Goal: Transaction & Acquisition: Book appointment/travel/reservation

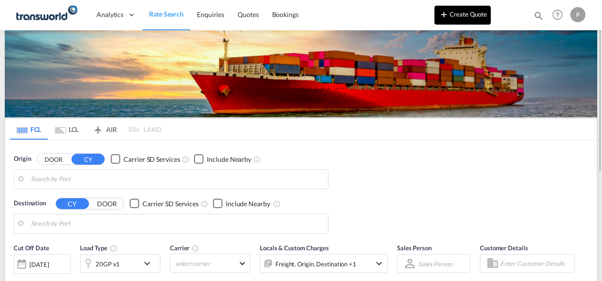
click at [468, 14] on button "Create Quote" at bounding box center [462, 15] width 56 height 19
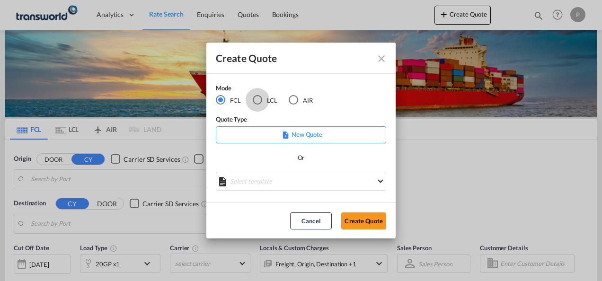
click at [258, 100] on div "LCL" at bounding box center [257, 99] width 9 height 9
click at [367, 219] on button "Create Quote" at bounding box center [363, 220] width 45 height 17
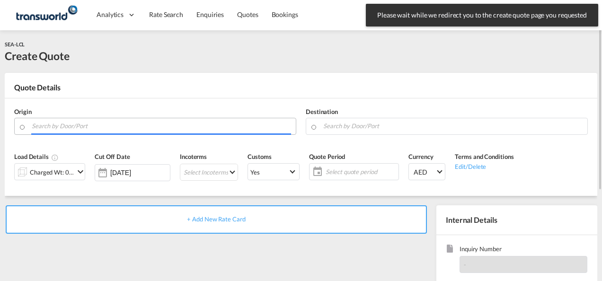
click at [73, 125] on input "Search by Door/Port" at bounding box center [161, 126] width 259 height 17
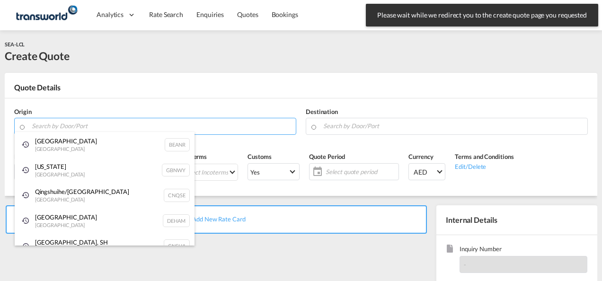
paste input "Manzanillo"
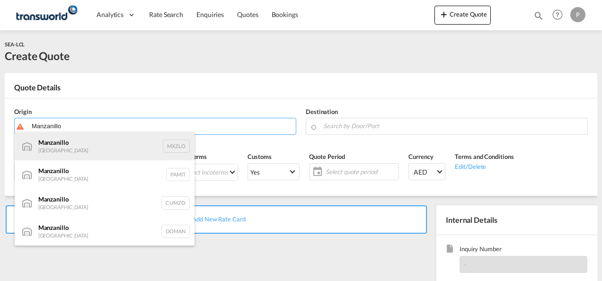
click at [82, 153] on div "Manzanillo Mexico MXZLO" at bounding box center [105, 146] width 180 height 28
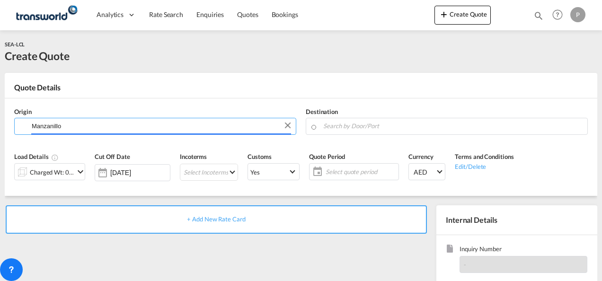
type input "Manzanillo, MXZLO"
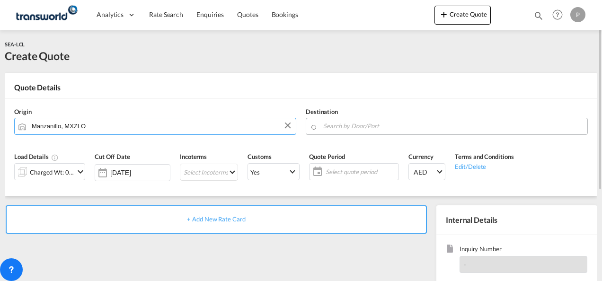
click at [344, 126] on input "Search by Door/Port" at bounding box center [452, 126] width 259 height 17
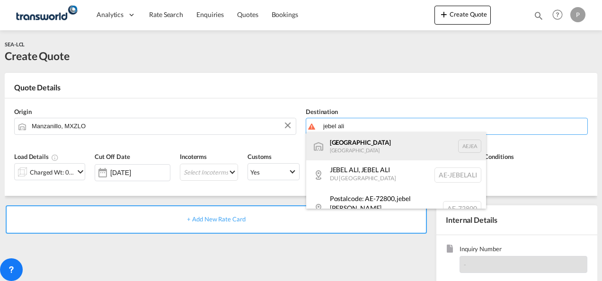
click at [389, 154] on div "[GEOGRAPHIC_DATA] [GEOGRAPHIC_DATA]" at bounding box center [396, 146] width 180 height 28
type input "[GEOGRAPHIC_DATA], [GEOGRAPHIC_DATA]"
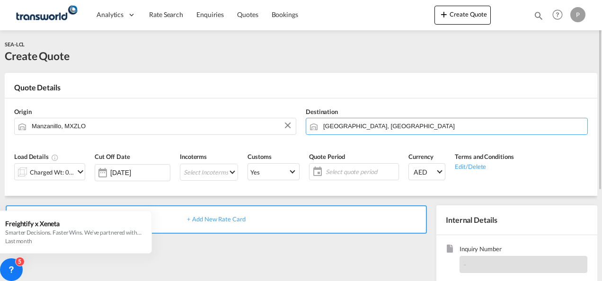
click at [82, 173] on md-icon "icon-chevron-down" at bounding box center [80, 171] width 11 height 11
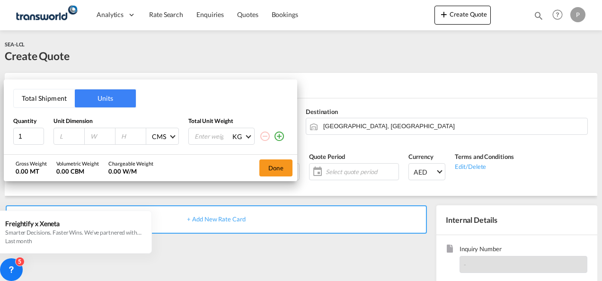
click at [36, 100] on button "Total Shipment" at bounding box center [44, 98] width 61 height 18
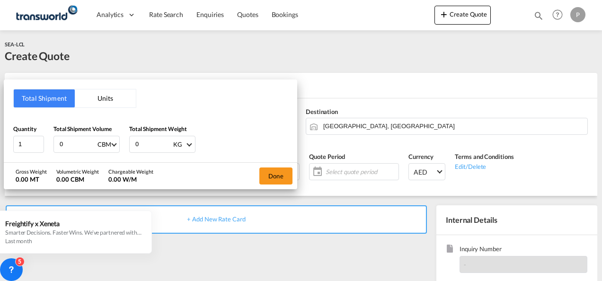
drag, startPoint x: 73, startPoint y: 145, endPoint x: 601, endPoint y: 143, distance: 528.1
click at [30, 139] on div "Quantity 1 Total Shipment Volume 0 CBM CBM CFT Total Shipment Weight 0 KG KG LB" at bounding box center [150, 138] width 274 height 28
type input "3.6"
type input "1608"
click at [277, 174] on button "Done" at bounding box center [275, 176] width 33 height 17
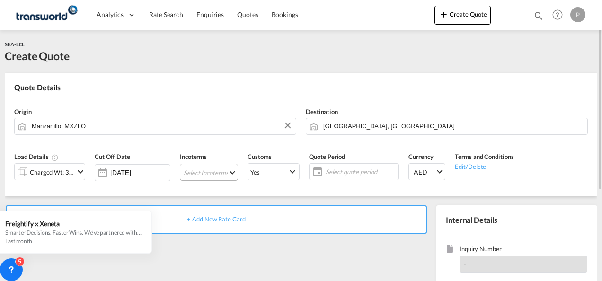
click at [208, 175] on md-select "Select Incoterms CIP - export Carriage and Insurance Paid to FOB - import Free …" at bounding box center [209, 172] width 58 height 17
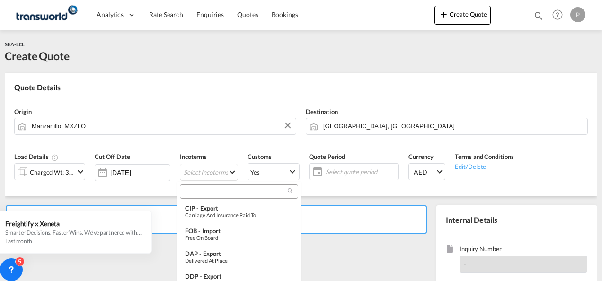
click at [205, 189] on input "search" at bounding box center [235, 191] width 105 height 9
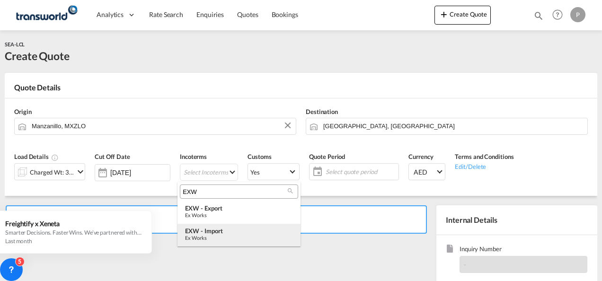
type input "EXW"
click at [220, 231] on div "EXW - import" at bounding box center [239, 231] width 108 height 8
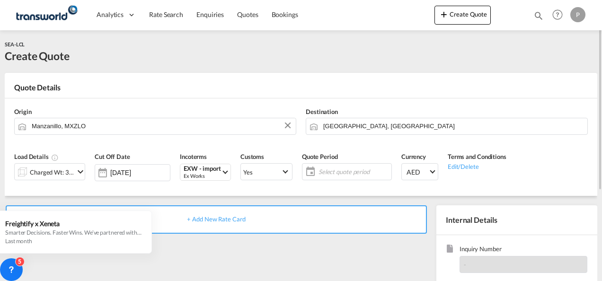
click at [343, 169] on span "Select quote period" at bounding box center [353, 172] width 71 height 9
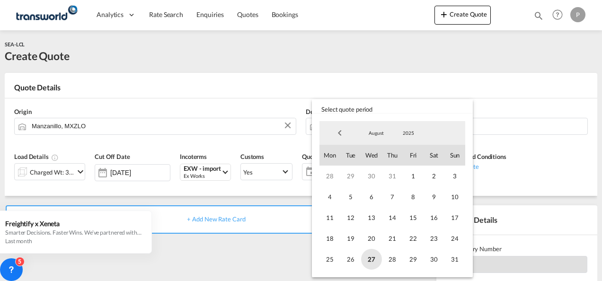
click at [372, 259] on span "27" at bounding box center [371, 259] width 21 height 21
click at [456, 258] on span "31" at bounding box center [454, 259] width 21 height 21
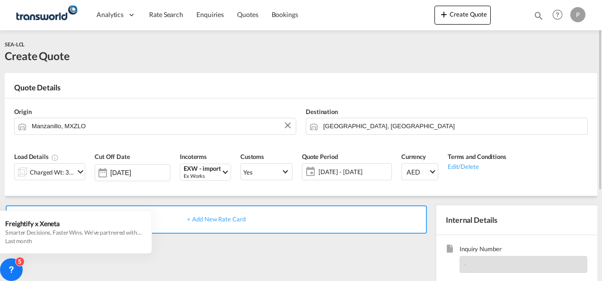
scroll to position [95, 0]
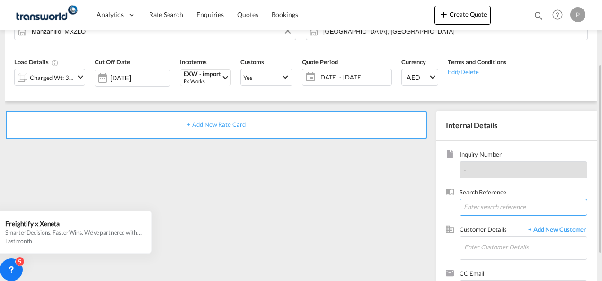
click at [489, 209] on input at bounding box center [523, 207] width 128 height 17
paste input "TWP8948"
type input "TWP8948"
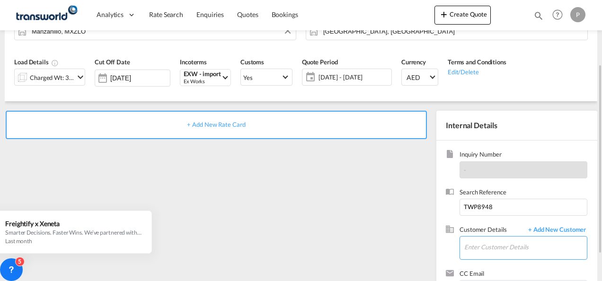
click at [519, 248] on input "Enter Customer Details" at bounding box center [525, 247] width 123 height 21
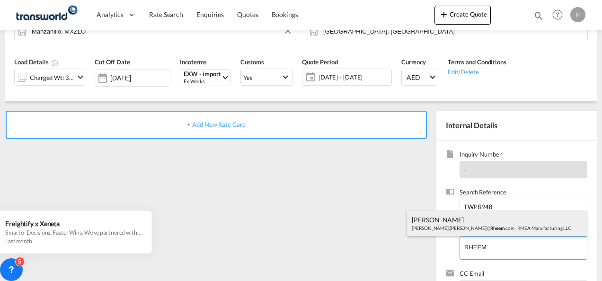
click at [443, 221] on div "[PERSON_NAME] de [PERSON_NAME].[PERSON_NAME]@ Rheem .com | RMEA Manufacturing L…" at bounding box center [497, 224] width 180 height 26
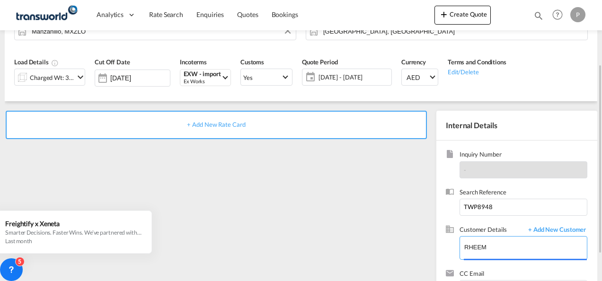
type input "RMEA Manufacturing LLC, [PERSON_NAME] [PERSON_NAME][EMAIL_ADDRESS][PERSON_NAME]…"
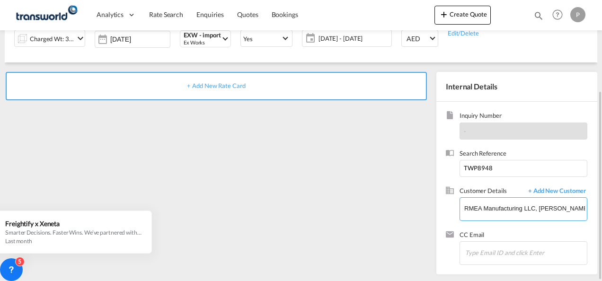
scroll to position [0, 0]
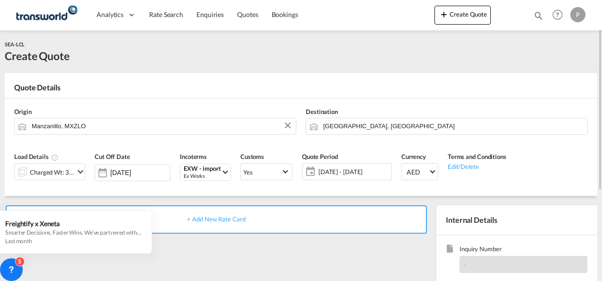
click at [206, 220] on span "+ Add New Rate Card" at bounding box center [216, 219] width 58 height 8
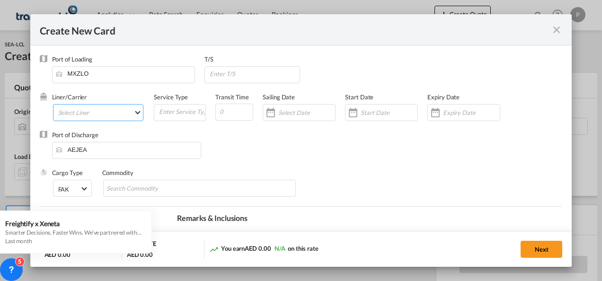
click at [129, 112] on md-select "Select Liner 2HM LOGISTICS D.O.O 2HM LOGISTICS D.O.O. / TDWC-CAPODISTRI 2HM LOG…" at bounding box center [98, 112] width 91 height 17
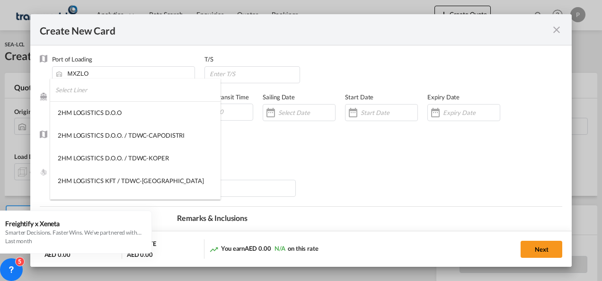
click at [99, 96] on input "search" at bounding box center [137, 90] width 165 height 23
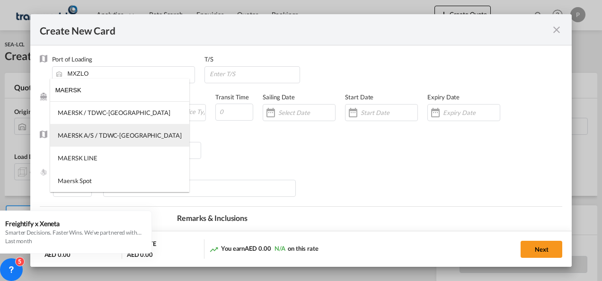
type input "MAERSK"
click at [106, 133] on div "MAERSK A/S / TDWC-[GEOGRAPHIC_DATA]" at bounding box center [120, 135] width 124 height 9
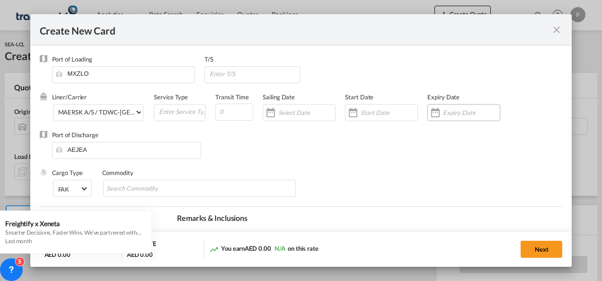
click at [453, 110] on input "Create New CardPort ..." at bounding box center [471, 113] width 57 height 8
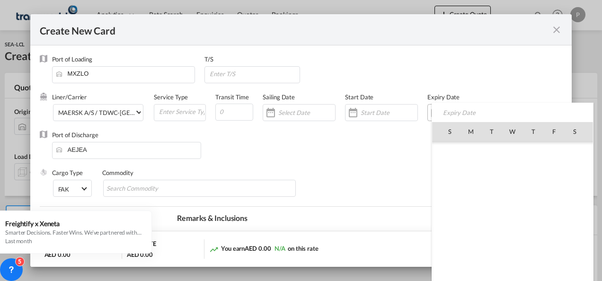
scroll to position [219075, 0]
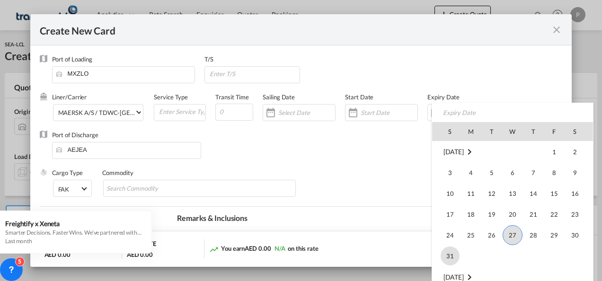
click at [448, 257] on span "31" at bounding box center [450, 256] width 19 height 19
type input "[DATE]"
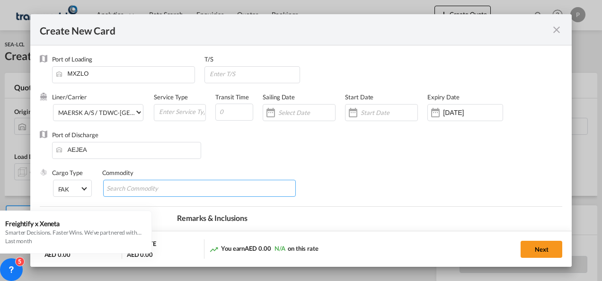
click at [141, 189] on input "Chips input." at bounding box center [149, 188] width 87 height 15
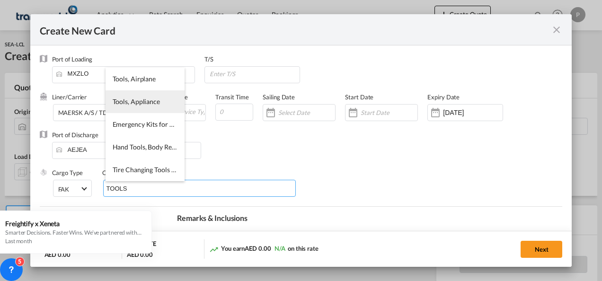
type input "TOOLS"
click at [145, 104] on span "Tools, Appliance" at bounding box center [136, 101] width 47 height 8
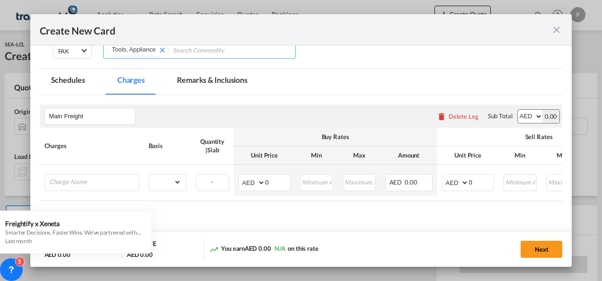
scroll to position [186, 0]
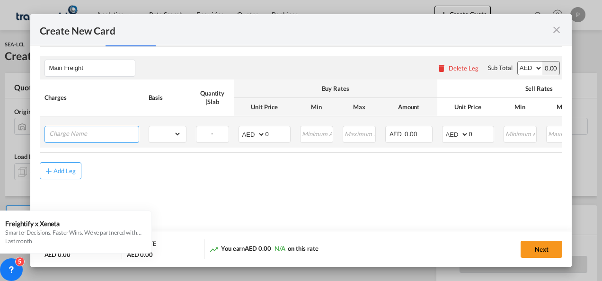
click at [104, 133] on input "Charge Name" at bounding box center [93, 133] width 89 height 14
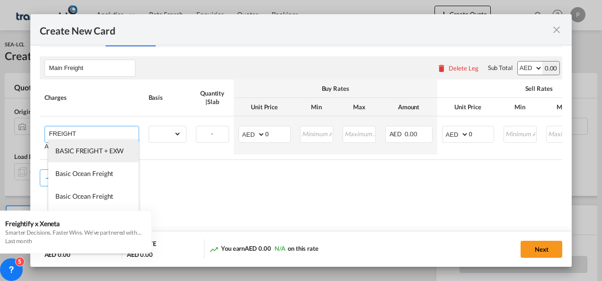
click at [95, 150] on span "BASIC FREIGHT + EXW" at bounding box center [89, 151] width 68 height 8
type input "BASIC FREIGHT + EXW"
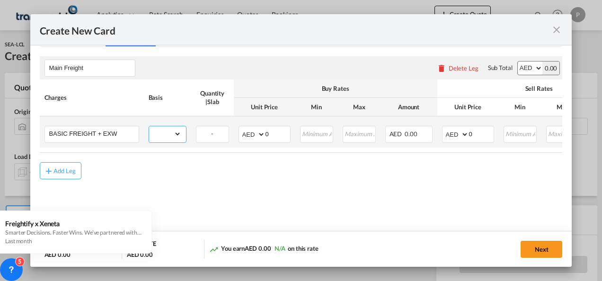
click at [178, 132] on select "gross_weight volumetric_weight per_shipment per_bl per_km per_hawb per_kg flat …" at bounding box center [165, 133] width 32 height 15
select select "per_shipment"
click at [149, 126] on select "gross_weight volumetric_weight per_shipment per_bl per_km per_hawb per_kg flat …" at bounding box center [165, 133] width 32 height 15
click at [281, 134] on input "0" at bounding box center [277, 133] width 25 height 14
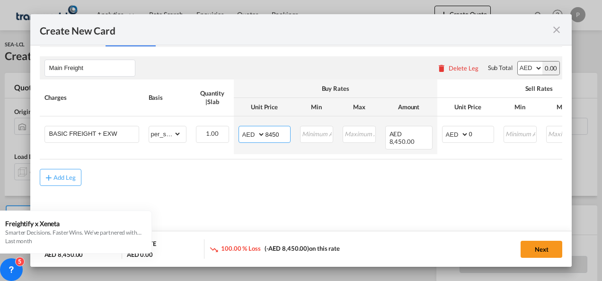
type input "8450"
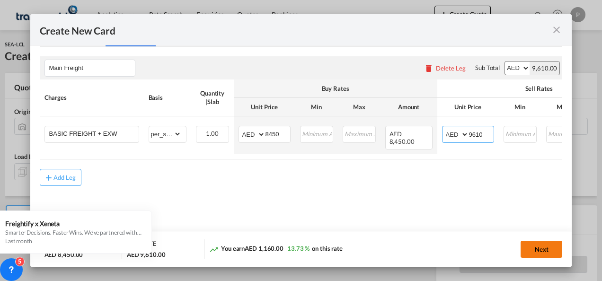
type input "9610"
click at [549, 251] on button "Next" at bounding box center [542, 249] width 42 height 17
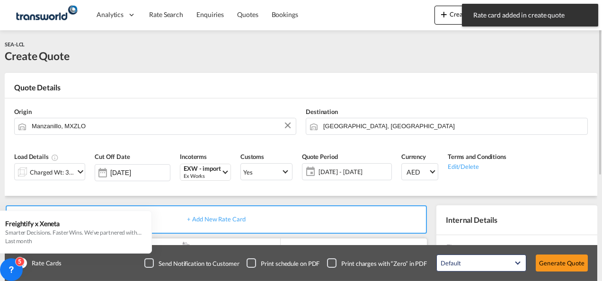
scroll to position [47, 0]
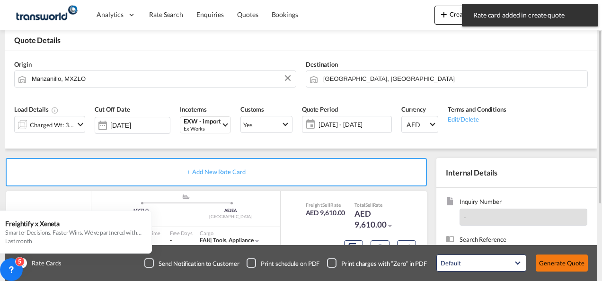
click at [555, 259] on button "Generate Quote" at bounding box center [562, 263] width 52 height 17
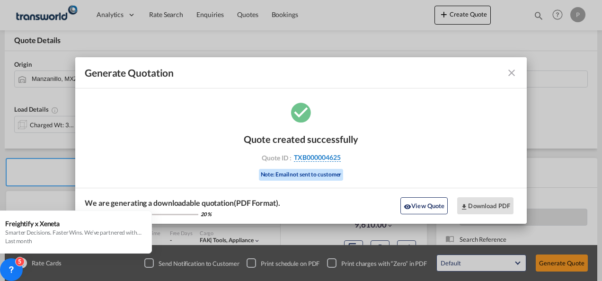
click at [310, 156] on span "TXB000004625" at bounding box center [317, 157] width 47 height 9
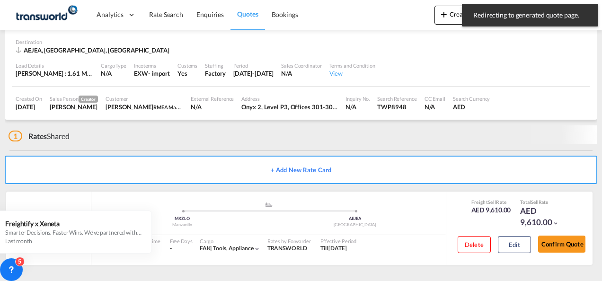
scroll to position [58, 0]
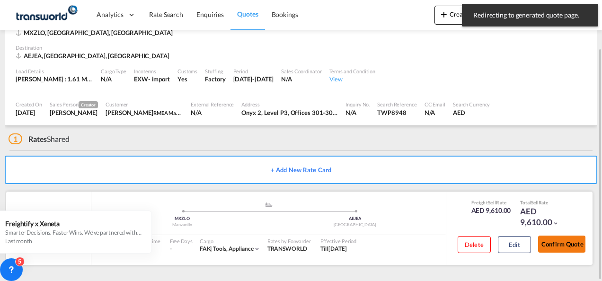
click at [566, 247] on button "Confirm Quote" at bounding box center [561, 244] width 47 height 17
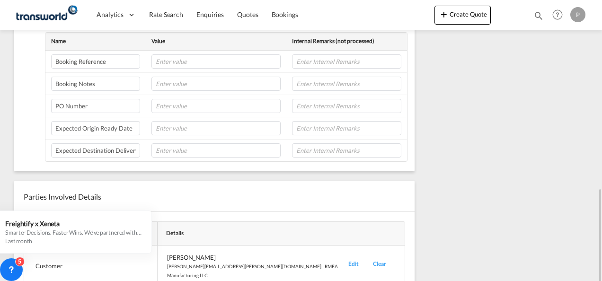
scroll to position [333, 0]
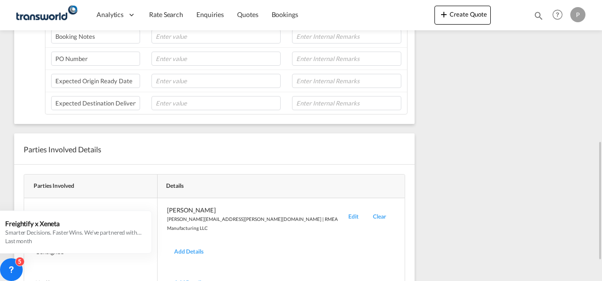
click at [341, 212] on div "Edit" at bounding box center [353, 219] width 25 height 26
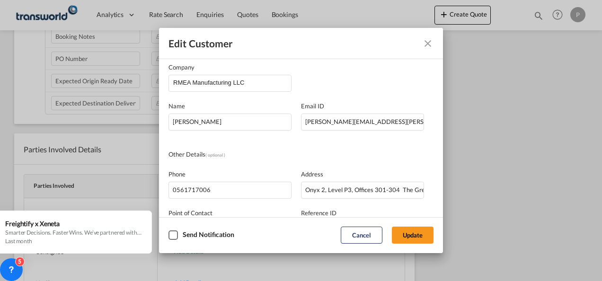
scroll to position [0, 0]
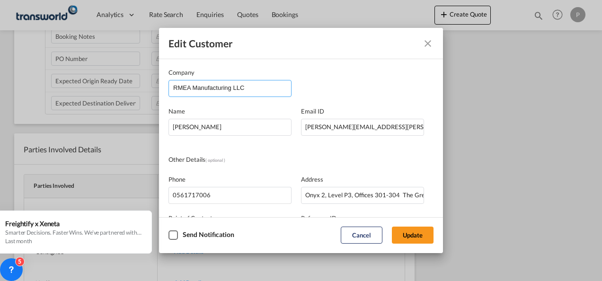
click at [248, 88] on input "RMEA Manufacturing LLC" at bounding box center [232, 87] width 118 height 14
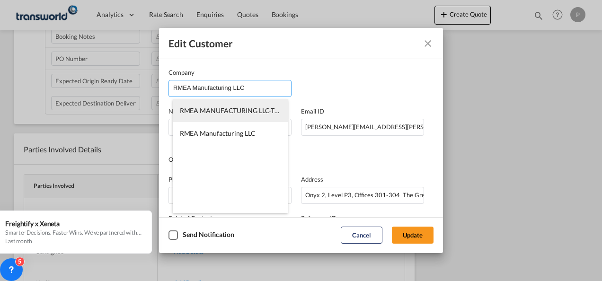
click at [241, 111] on span "RMEA MANUFACTURING LLC-TDWC-[GEOGRAPHIC_DATA]" at bounding box center [270, 110] width 180 height 8
type input "RMEA MANUFACTURING LLC-TDWC-[GEOGRAPHIC_DATA]"
type input "561717006"
type input "1817573"
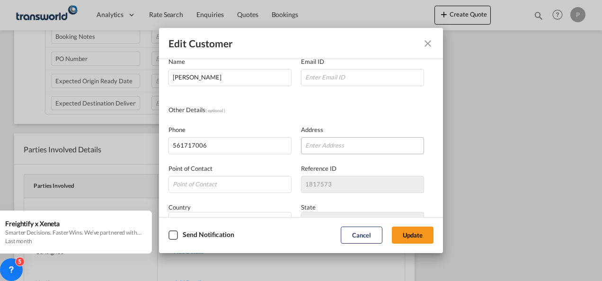
scroll to position [95, 0]
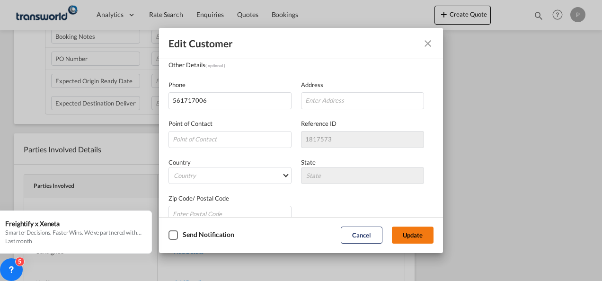
click at [413, 234] on button "Update" at bounding box center [413, 235] width 42 height 17
click at [414, 235] on button "Update" at bounding box center [413, 235] width 42 height 17
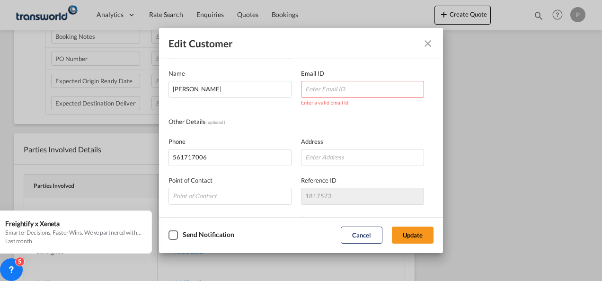
scroll to position [0, 0]
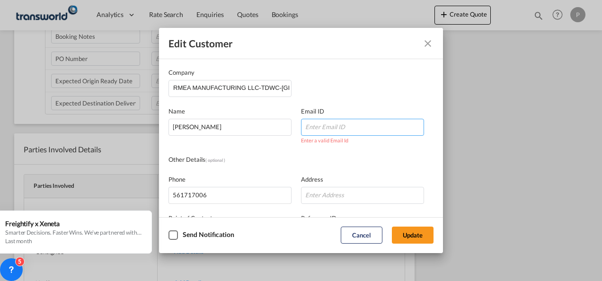
click at [325, 128] on input "Company Name Email ..." at bounding box center [362, 127] width 123 height 17
paste input "[PERSON_NAME] <[PERSON_NAME][EMAIL_ADDRESS][PERSON_NAME][DOMAIN_NAME]>"
drag, startPoint x: 339, startPoint y: 128, endPoint x: 217, endPoint y: 121, distance: 122.8
click at [217, 121] on div "Name [PERSON_NAME] Email ID [PERSON_NAME] <[PERSON_NAME][EMAIL_ADDRESS][PERSON_…" at bounding box center [300, 116] width 265 height 39
type input "[PERSON_NAME][EMAIL_ADDRESS][PERSON_NAME][DOMAIN_NAME]"
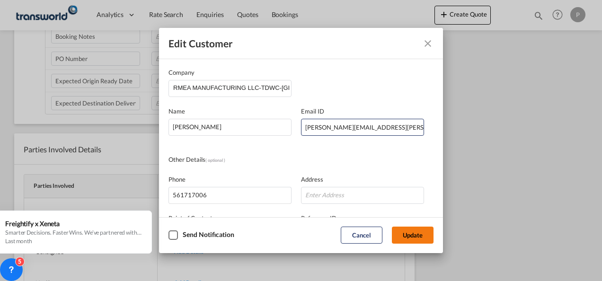
click at [417, 231] on button "Update" at bounding box center [413, 235] width 42 height 17
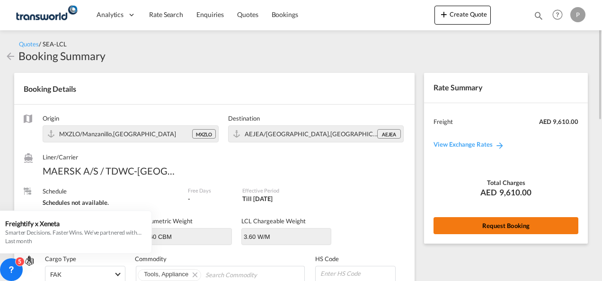
click at [513, 224] on button "Request Booking" at bounding box center [505, 225] width 145 height 17
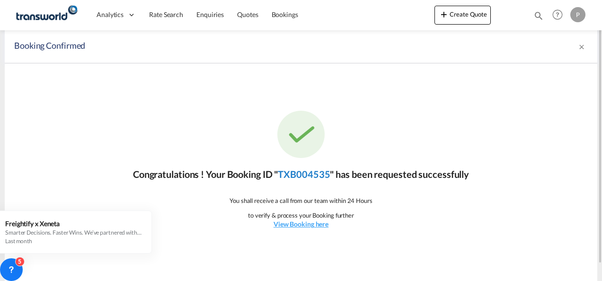
click at [307, 176] on link "TXB004535" at bounding box center [304, 173] width 52 height 11
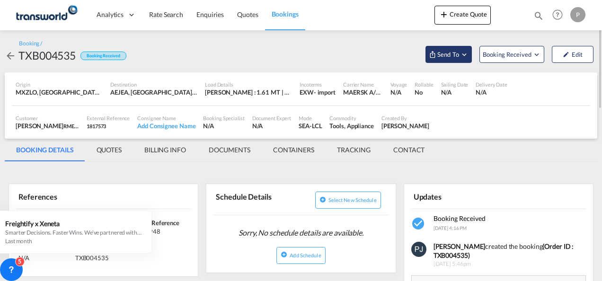
click at [465, 56] on md-icon "Open demo menu" at bounding box center [464, 54] width 9 height 9
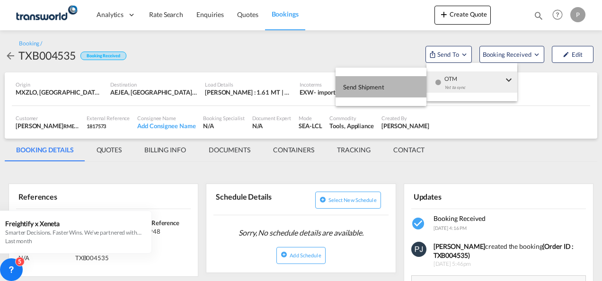
click at [373, 87] on span "Send Shipment" at bounding box center [363, 86] width 41 height 15
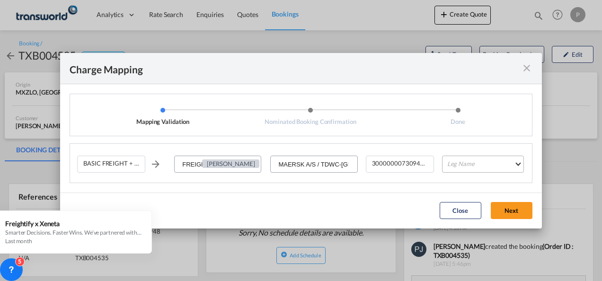
click at [493, 162] on md-select "Leg Name HANDLING ORIGIN VESSEL HANDLING DESTINATION OTHERS TL PICK UP CUSTOMS …" at bounding box center [483, 164] width 82 height 17
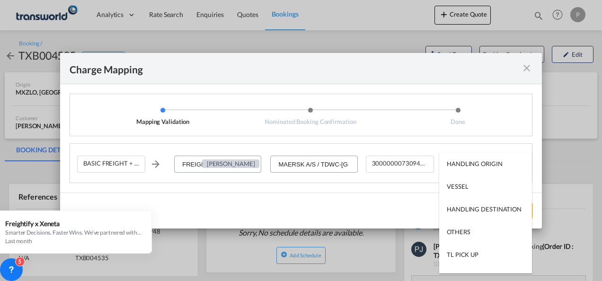
type md-option "HANDLING ORIGIN"
type md-option "VESSEL"
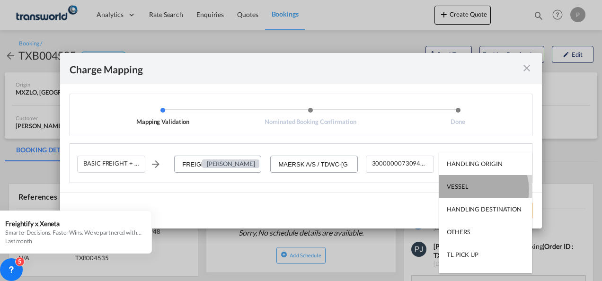
click at [474, 190] on md-option "VESSEL" at bounding box center [485, 186] width 93 height 23
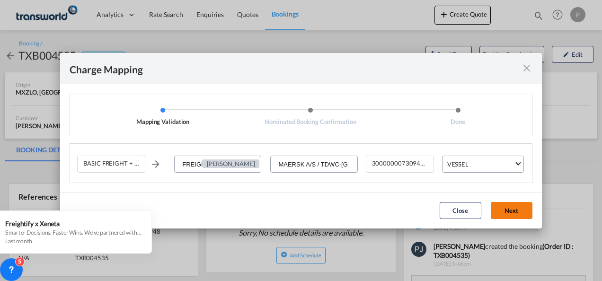
click at [508, 207] on button "Next" at bounding box center [512, 210] width 42 height 17
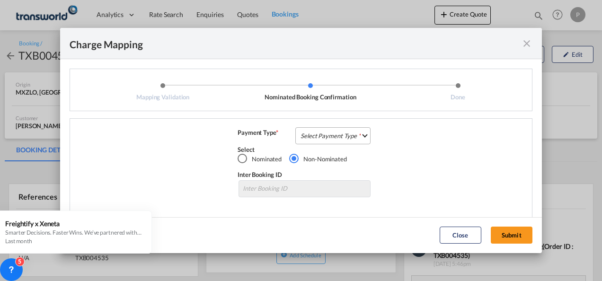
click at [349, 137] on md-select "Select Payment Type COLLECT PREPAID" at bounding box center [332, 135] width 75 height 17
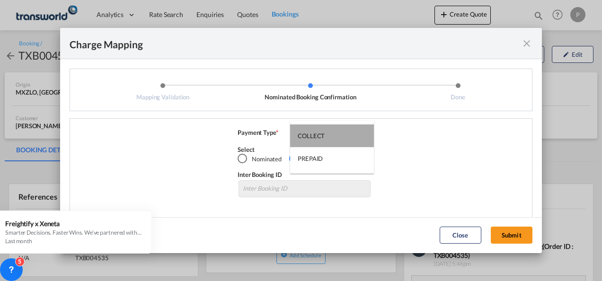
click at [323, 136] on div "COLLECT" at bounding box center [311, 136] width 27 height 9
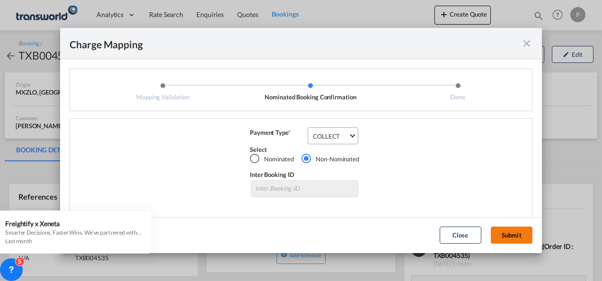
click at [512, 233] on button "Submit" at bounding box center [512, 235] width 42 height 17
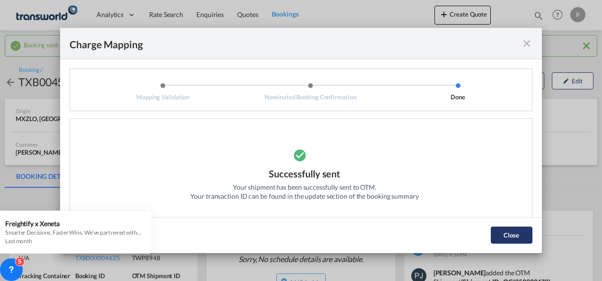
click at [512, 233] on button "Close" at bounding box center [512, 235] width 42 height 17
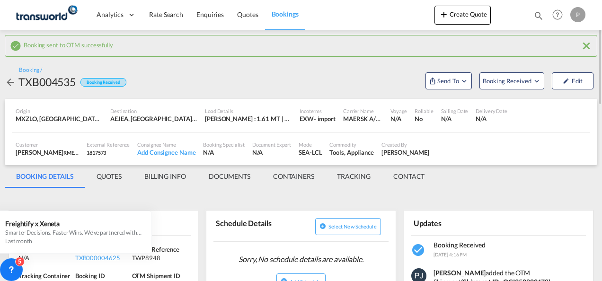
scroll to position [142, 0]
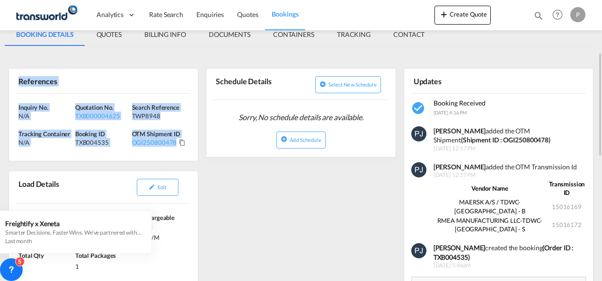
drag, startPoint x: 19, startPoint y: 79, endPoint x: 194, endPoint y: 148, distance: 187.9
click at [194, 148] on div "References Inquiry No. N/A Quotation No. TXB000004625 Search Reference TWP8948 …" at bounding box center [104, 114] width 190 height 93
copy div "References Inquiry No. N/A Quotation No. TXB000004625 Search Reference TWP8948 …"
click at [462, 14] on button "Create Quote" at bounding box center [462, 15] width 56 height 19
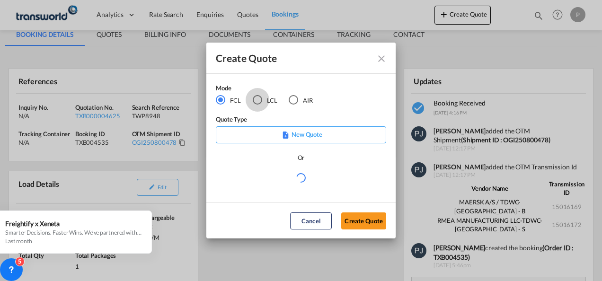
click at [257, 97] on div "LCL" at bounding box center [257, 99] width 9 height 9
click at [364, 220] on button "Create Quote" at bounding box center [363, 220] width 45 height 17
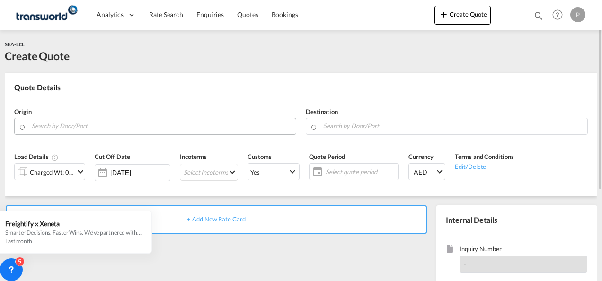
click at [71, 130] on input "Search by Door/Port" at bounding box center [161, 126] width 259 height 17
paste input "Altamira"
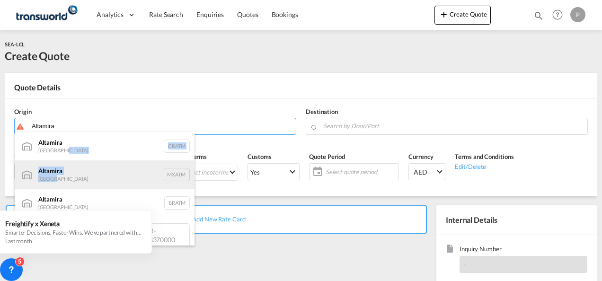
drag, startPoint x: 84, startPoint y: 149, endPoint x: 75, endPoint y: 177, distance: 29.0
click at [75, 177] on ul "Altamira [GEOGRAPHIC_DATA] CRATM [GEOGRAPHIC_DATA] [GEOGRAPHIC_DATA] MXATM [GEO…" at bounding box center [105, 246] width 180 height 229
click at [72, 179] on div "Altamira Mexico MXATM" at bounding box center [105, 174] width 180 height 28
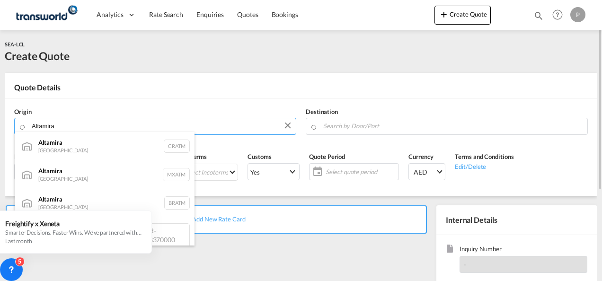
type input "Altamira, MXATM"
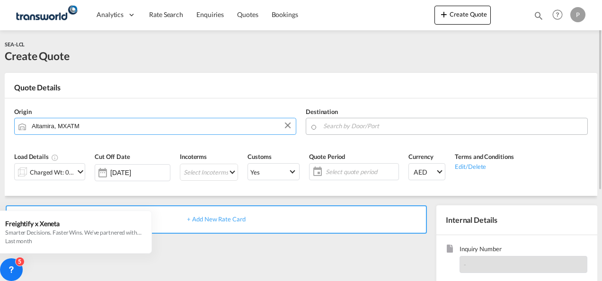
click at [357, 126] on input "Search by Door/Port" at bounding box center [452, 126] width 259 height 17
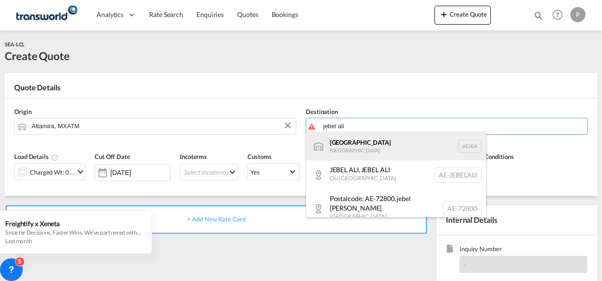
click at [358, 145] on div "[GEOGRAPHIC_DATA] [GEOGRAPHIC_DATA]" at bounding box center [396, 146] width 180 height 28
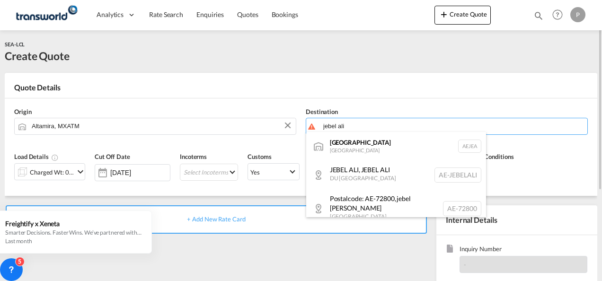
type input "[GEOGRAPHIC_DATA], [GEOGRAPHIC_DATA]"
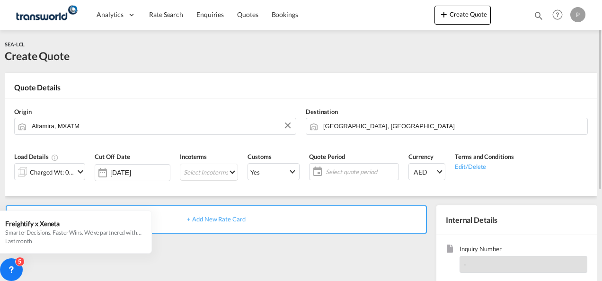
click at [77, 169] on md-icon "icon-chevron-down" at bounding box center [80, 171] width 11 height 11
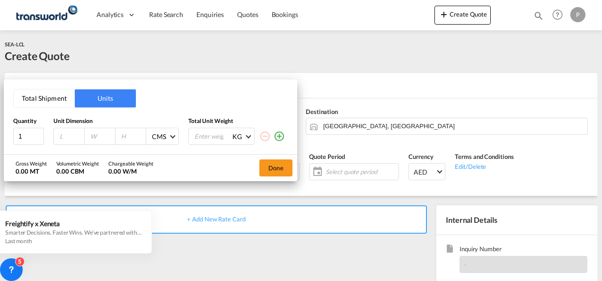
click at [40, 99] on button "Total Shipment" at bounding box center [44, 98] width 61 height 18
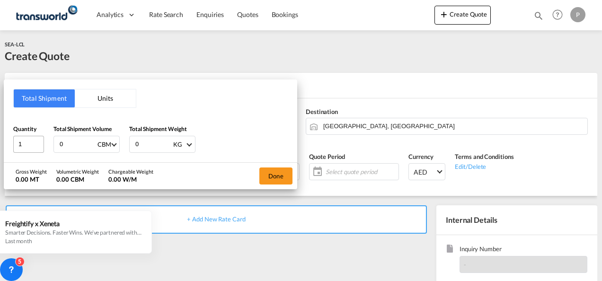
drag, startPoint x: 74, startPoint y: 143, endPoint x: 19, endPoint y: 143, distance: 55.4
click at [19, 143] on div "Quantity 1 Total Shipment Volume 0 CBM CBM CFT Total Shipment Weight 0 KG KG LB" at bounding box center [150, 138] width 274 height 28
type input "2.770"
type input "840"
click at [277, 177] on button "Done" at bounding box center [275, 176] width 33 height 17
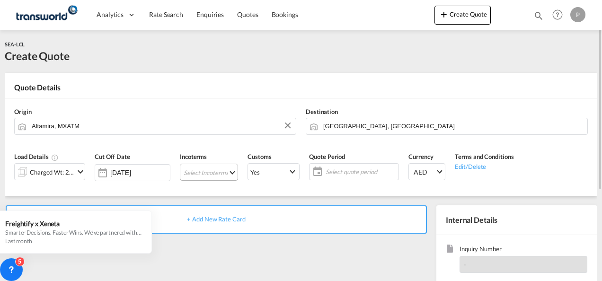
click at [205, 171] on md-select "Select Incoterms CIP - export Carriage and Insurance Paid to FOB - import Free …" at bounding box center [209, 172] width 58 height 17
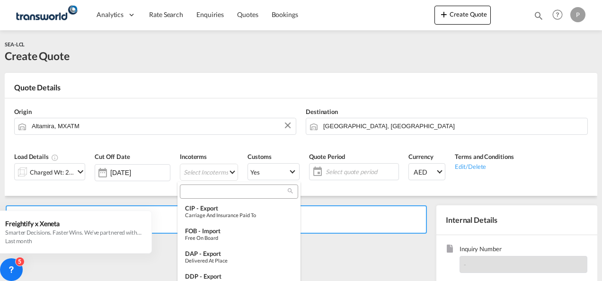
click at [215, 192] on input "search" at bounding box center [235, 191] width 105 height 9
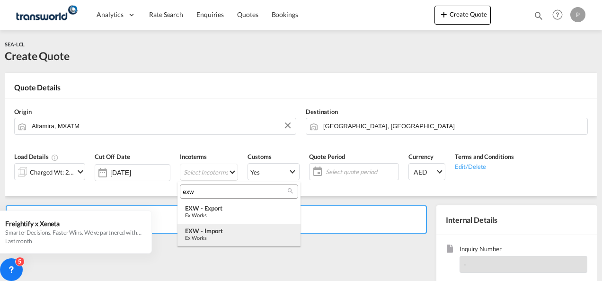
type input "exw"
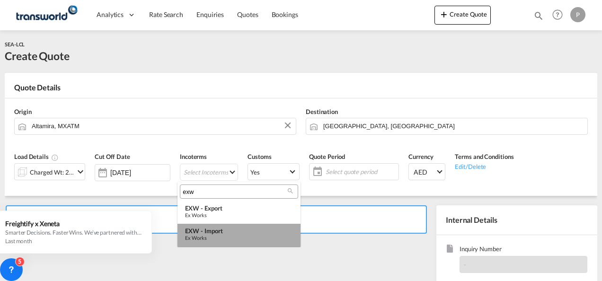
click at [219, 229] on div "EXW - import" at bounding box center [239, 231] width 108 height 8
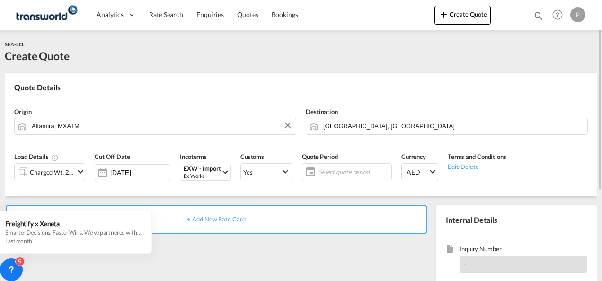
click at [344, 171] on span "Select quote period" at bounding box center [353, 172] width 71 height 9
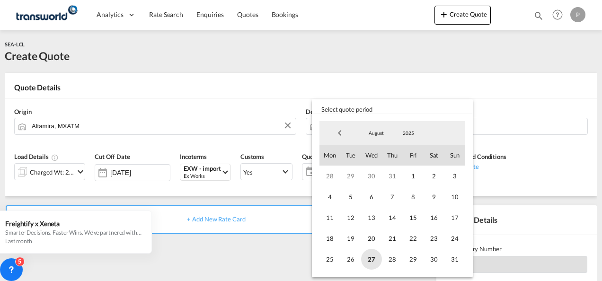
click at [372, 262] on span "27" at bounding box center [371, 259] width 21 height 21
click at [453, 258] on span "31" at bounding box center [454, 259] width 21 height 21
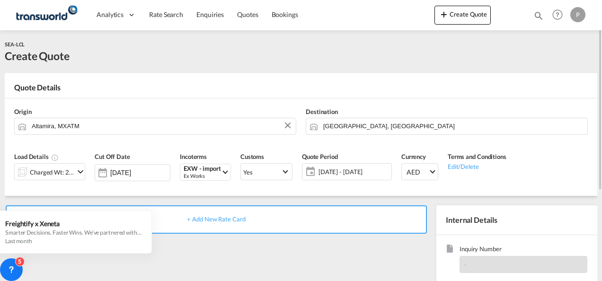
scroll to position [95, 0]
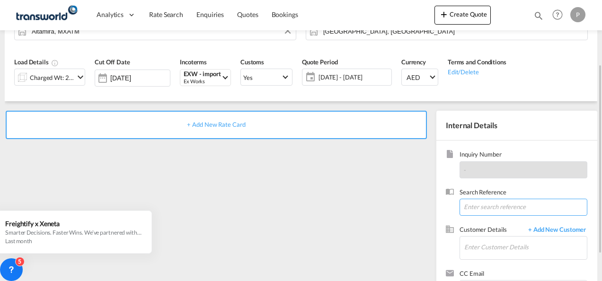
click at [484, 207] on input at bounding box center [523, 207] width 128 height 17
paste input "TWP8949"
type input "TWP8949"
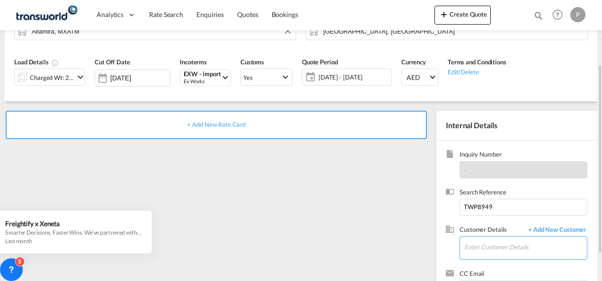
click at [498, 247] on input "Enter Customer Details" at bounding box center [525, 247] width 123 height 21
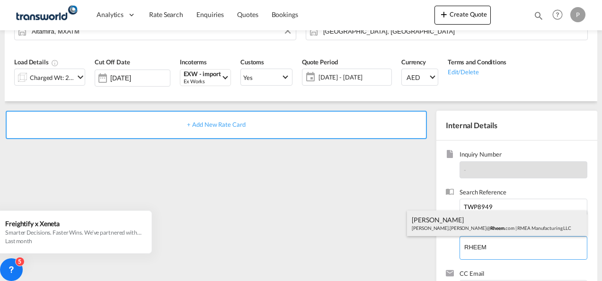
click at [464, 224] on div "[PERSON_NAME] de [PERSON_NAME].[PERSON_NAME]@ Rheem .com | RMEA Manufacturing L…" at bounding box center [497, 224] width 180 height 26
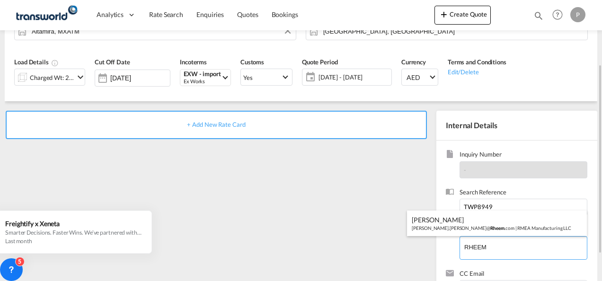
type input "RMEA Manufacturing LLC, [PERSON_NAME] [PERSON_NAME][EMAIL_ADDRESS][PERSON_NAME]…"
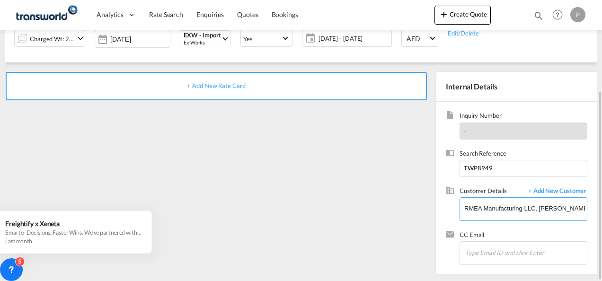
scroll to position [0, 0]
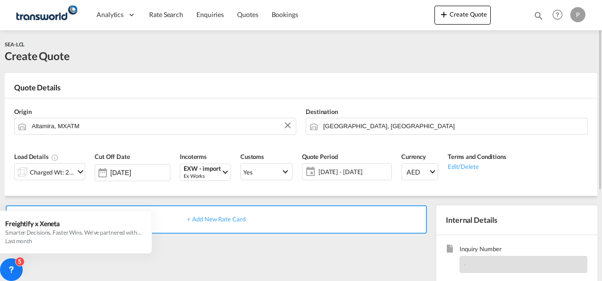
click at [223, 221] on span "+ Add New Rate Card" at bounding box center [216, 219] width 58 height 8
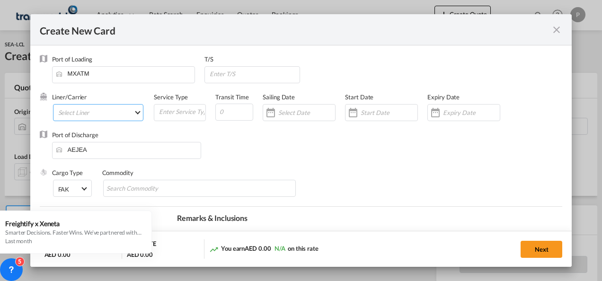
click at [117, 115] on md-select "Select Liner 2HM LOGISTICS D.O.O 2HM LOGISTICS D.O.O. / TDWC-CAPODISTRI 2HM LOG…" at bounding box center [98, 112] width 91 height 17
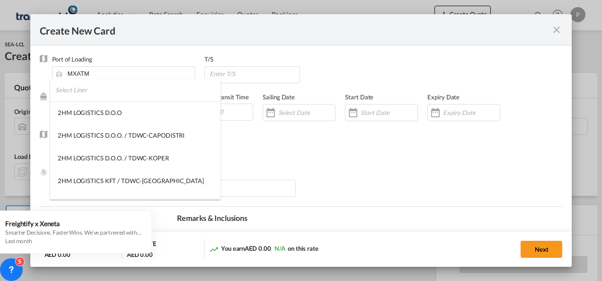
click at [110, 96] on input "search" at bounding box center [137, 90] width 165 height 23
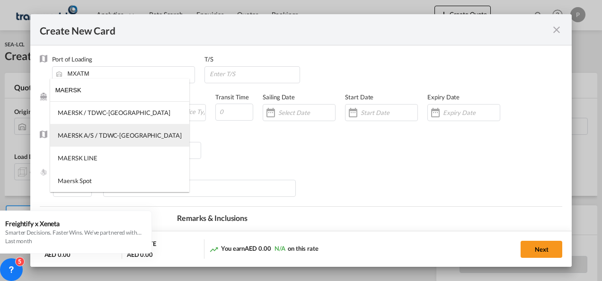
type input "MAERSK"
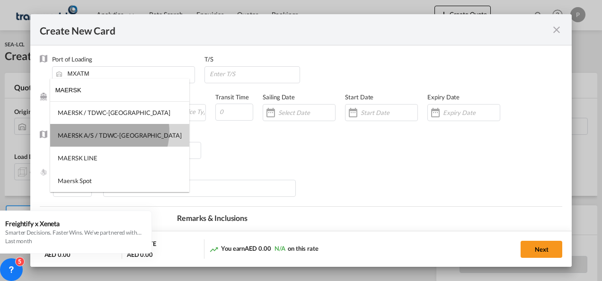
click at [109, 132] on div "MAERSK A/S / TDWC-[GEOGRAPHIC_DATA]" at bounding box center [120, 135] width 124 height 9
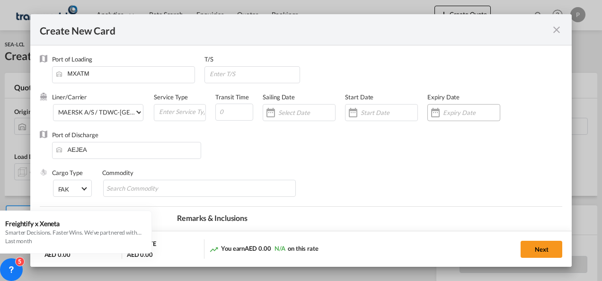
click at [447, 111] on input "Create New Card ..." at bounding box center [471, 113] width 57 height 8
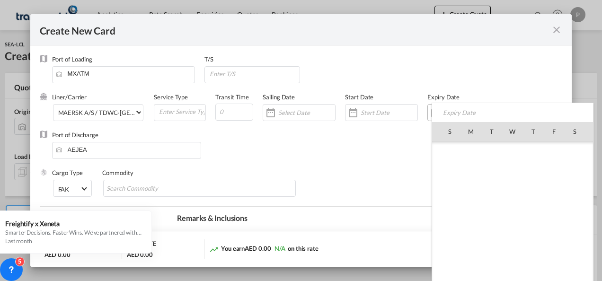
scroll to position [219075, 0]
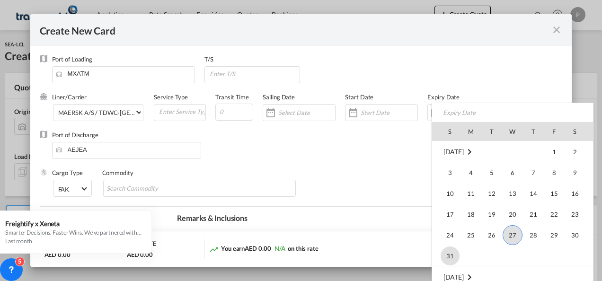
click at [448, 257] on span "31" at bounding box center [450, 256] width 19 height 19
type input "[DATE]"
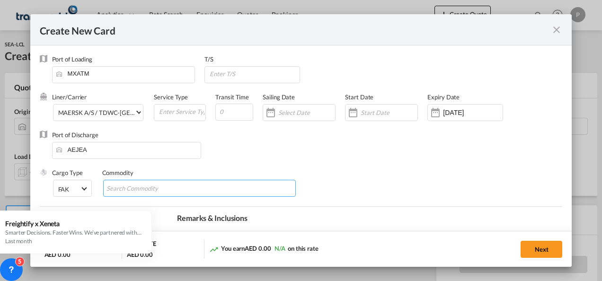
click at [186, 192] on md-chips-wrap "Chips container with autocompletion. Enter the text area, type text to search, …" at bounding box center [199, 188] width 193 height 17
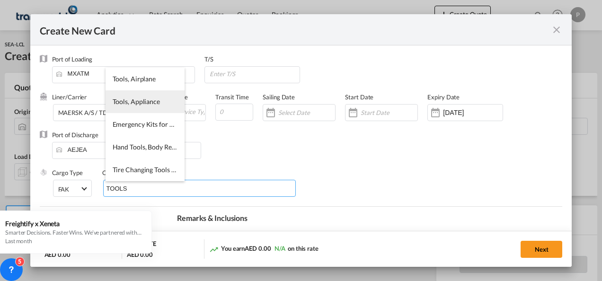
type input "TOOLS"
click at [136, 101] on span "Tools, Appliance" at bounding box center [136, 101] width 47 height 8
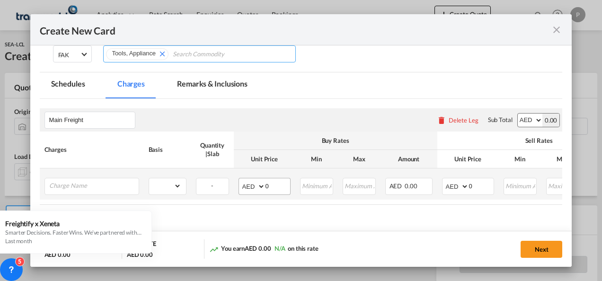
scroll to position [142, 0]
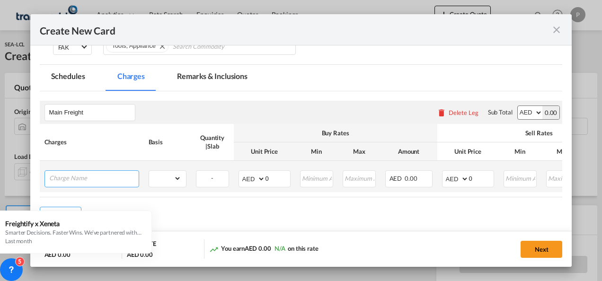
click at [80, 178] on input "Charge Name" at bounding box center [93, 178] width 89 height 14
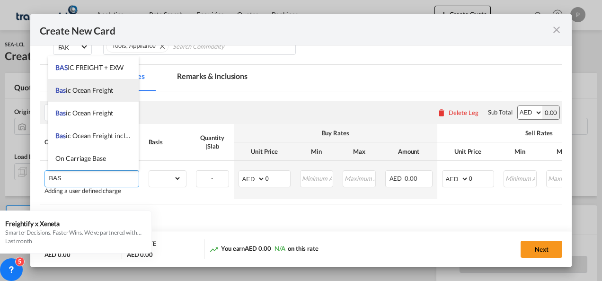
click at [90, 90] on span "Bas ic Ocean Freight" at bounding box center [84, 90] width 58 height 8
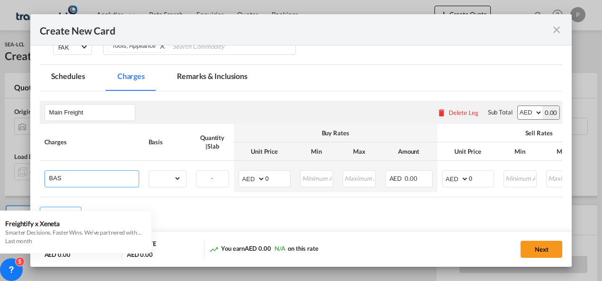
type input "Basic Ocean Freight"
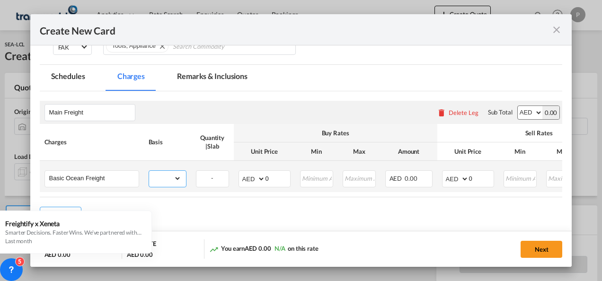
click at [180, 178] on select "gross_weight volumetric_weight per_shipment per_bl per_km per_hawb per_kg flat …" at bounding box center [165, 178] width 32 height 15
select select "per_shipment"
click at [149, 171] on select "gross_weight volumetric_weight per_shipment per_bl per_km per_hawb per_kg flat …" at bounding box center [165, 178] width 32 height 15
drag, startPoint x: 279, startPoint y: 174, endPoint x: 255, endPoint y: 177, distance: 24.8
click at [255, 177] on md-input-container "AED AFN ALL AMD ANG AOA ARS AUD AWG AZN BAM BBD BDT BGN BHD BIF BMD BND [PERSON…" at bounding box center [264, 178] width 52 height 17
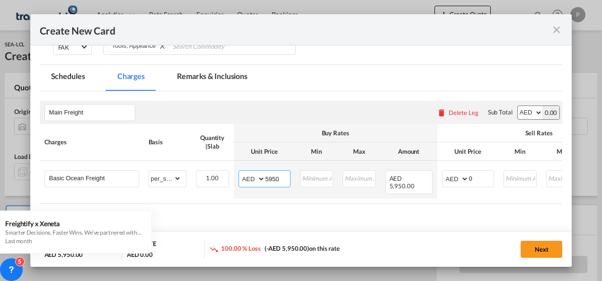
type input "5950"
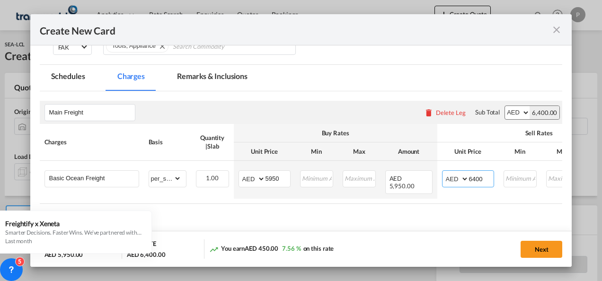
type input "6400"
drag, startPoint x: 543, startPoint y: 248, endPoint x: 420, endPoint y: 281, distance: 126.8
click at [542, 247] on button "Next" at bounding box center [542, 249] width 42 height 17
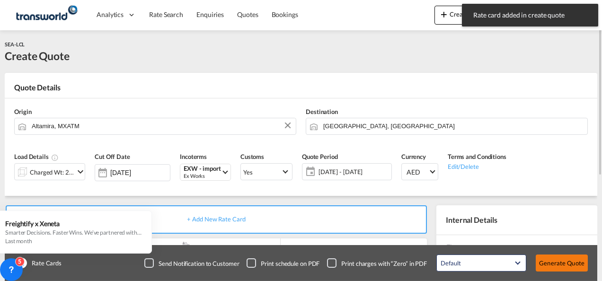
click at [563, 264] on button "Generate Quote" at bounding box center [562, 263] width 52 height 17
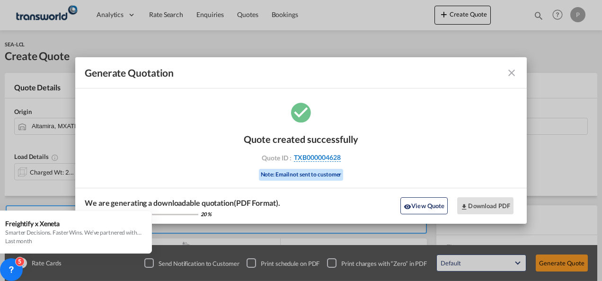
click at [315, 159] on span "TXB000004628" at bounding box center [317, 157] width 47 height 9
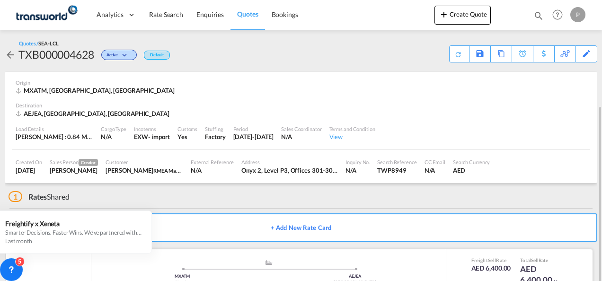
scroll to position [58, 0]
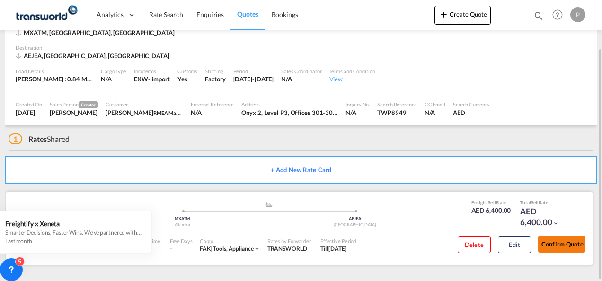
click at [565, 245] on button "Confirm Quote" at bounding box center [561, 244] width 47 height 17
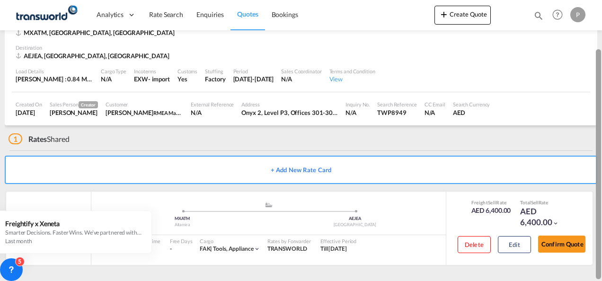
scroll to position [380, 0]
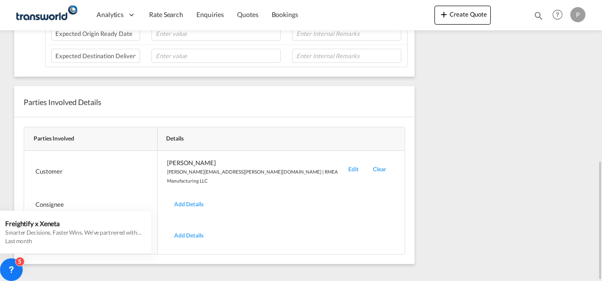
click at [341, 164] on div "Edit" at bounding box center [353, 172] width 25 height 26
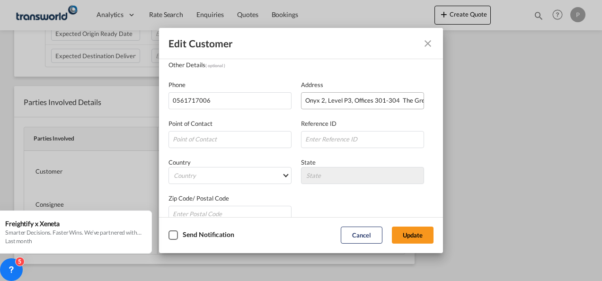
scroll to position [0, 0]
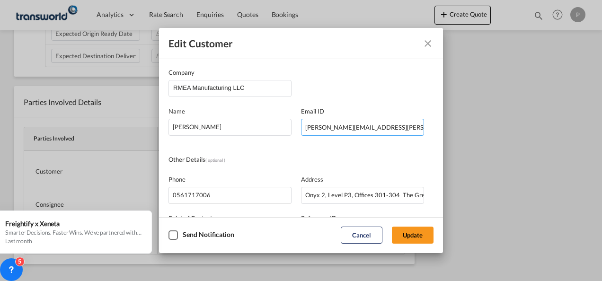
drag, startPoint x: 393, startPoint y: 126, endPoint x: 134, endPoint y: 128, distance: 258.9
click at [134, 128] on div "Edit Customer Company RMEA Manufacturing LLC Name [PERSON_NAME] ID [PERSON_NAME…" at bounding box center [301, 140] width 602 height 281
click at [256, 87] on input "RMEA Manufacturing LLC" at bounding box center [232, 87] width 118 height 14
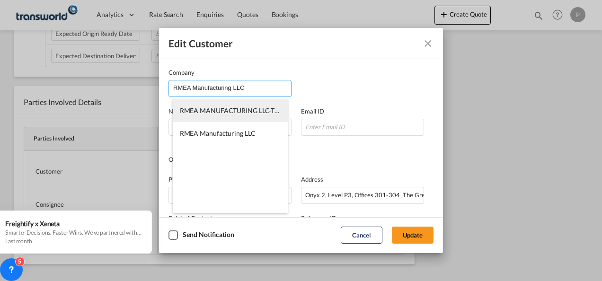
click at [257, 112] on span "RMEA MANUFACTURING LLC-TDWC-[GEOGRAPHIC_DATA]" at bounding box center [270, 110] width 180 height 8
type input "RMEA MANUFACTURING LLC-TDWC-[GEOGRAPHIC_DATA]"
type input "561717006"
type input "1817573"
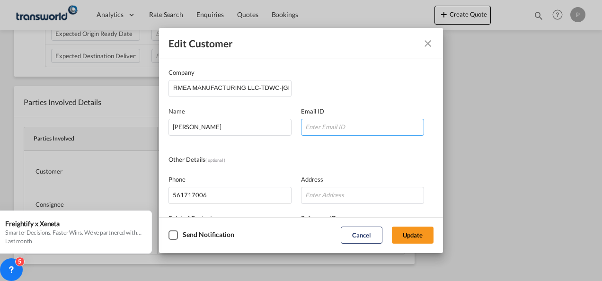
click at [329, 125] on input "Company Name Email ..." at bounding box center [362, 127] width 123 height 17
paste input "[PERSON_NAME][EMAIL_ADDRESS][PERSON_NAME][DOMAIN_NAME]"
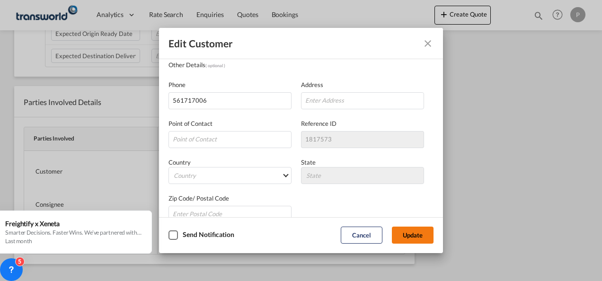
type input "[PERSON_NAME][EMAIL_ADDRESS][PERSON_NAME][DOMAIN_NAME]"
click at [408, 234] on button "Update" at bounding box center [413, 235] width 42 height 17
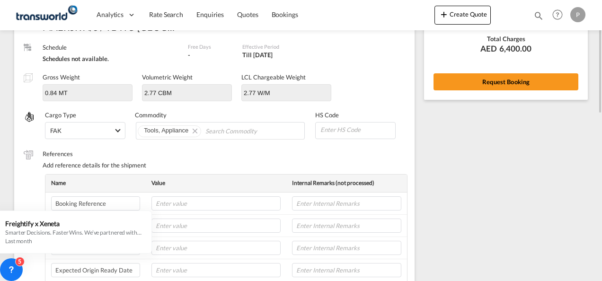
scroll to position [97, 0]
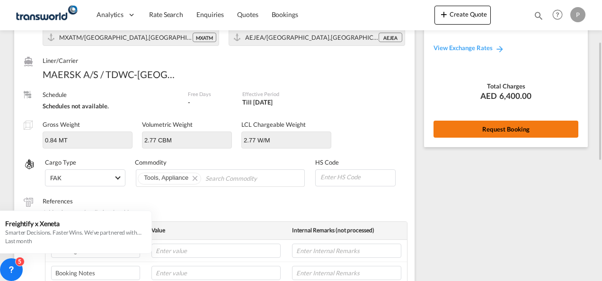
click at [521, 128] on button "Request Booking" at bounding box center [505, 129] width 145 height 17
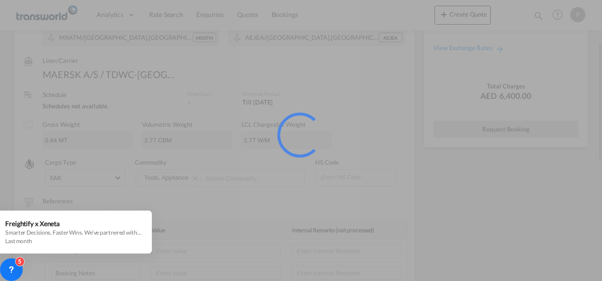
scroll to position [18, 0]
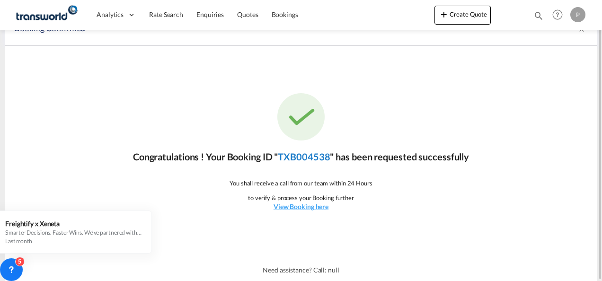
click at [310, 156] on link "TXB004538" at bounding box center [304, 156] width 52 height 11
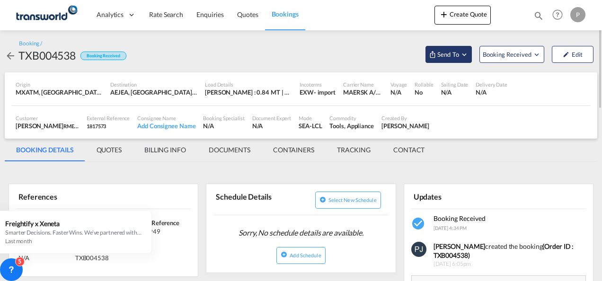
click at [465, 57] on md-icon "Open demo menu" at bounding box center [464, 54] width 9 height 9
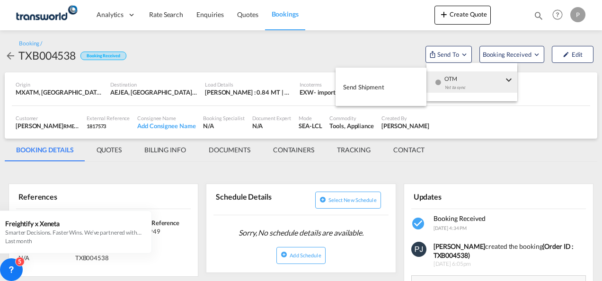
click at [381, 90] on span "Send Shipment" at bounding box center [363, 86] width 41 height 15
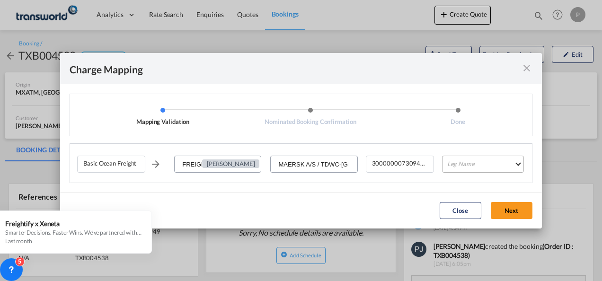
click at [478, 162] on md-select "Leg Name HANDLING ORIGIN VESSEL HANDLING DESTINATION OTHERS TL PICK UP CUSTOMS …" at bounding box center [483, 164] width 82 height 17
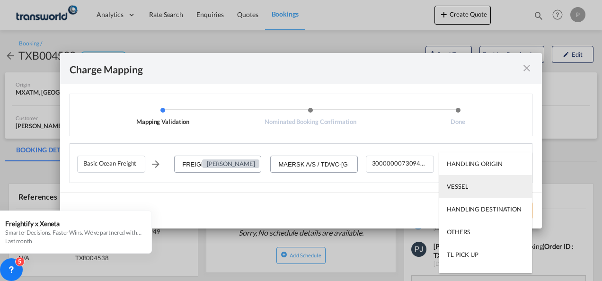
click at [465, 185] on div "VESSEL" at bounding box center [457, 186] width 21 height 9
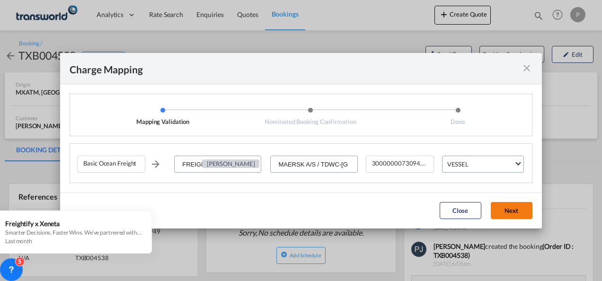
click at [510, 213] on button "Next" at bounding box center [512, 210] width 42 height 17
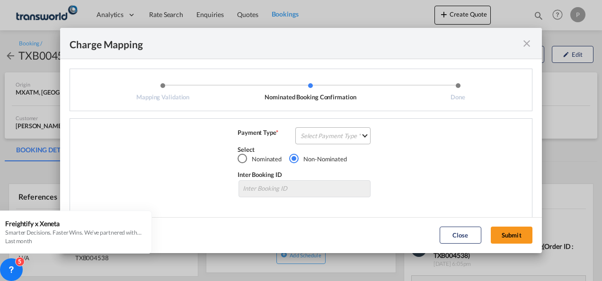
click at [327, 138] on md-select "Select Payment Type COLLECT PREPAID" at bounding box center [332, 135] width 75 height 17
click at [320, 136] on div "COLLECT" at bounding box center [311, 136] width 27 height 9
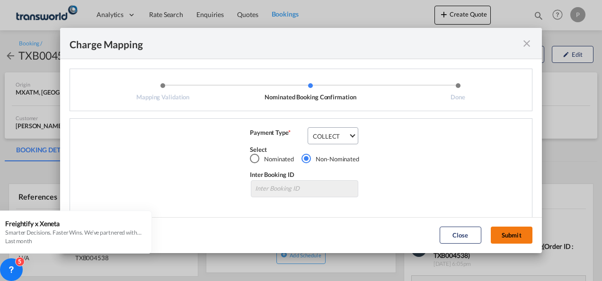
click at [517, 235] on button "Submit" at bounding box center [512, 235] width 42 height 17
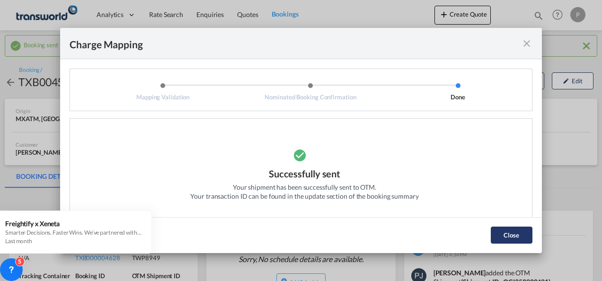
click at [508, 235] on button "Close" at bounding box center [512, 235] width 42 height 17
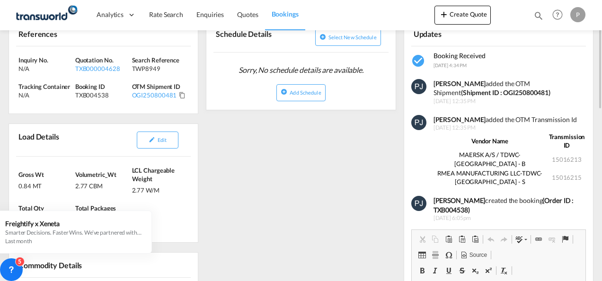
scroll to position [142, 0]
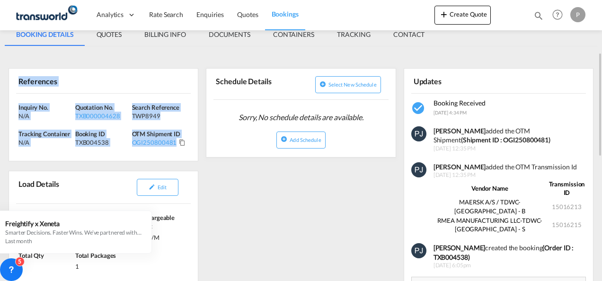
drag, startPoint x: 18, startPoint y: 82, endPoint x: 184, endPoint y: 147, distance: 178.0
click at [184, 147] on div "References Inquiry No. N/A Quotation No. TXB000004628 Search Reference TWP8949 …" at bounding box center [104, 114] width 190 height 93
copy div "References Inquiry No. N/A Quotation No. TXB000004628 Search Reference TWP8949 …"
click at [454, 15] on button "Create Quote" at bounding box center [462, 15] width 56 height 19
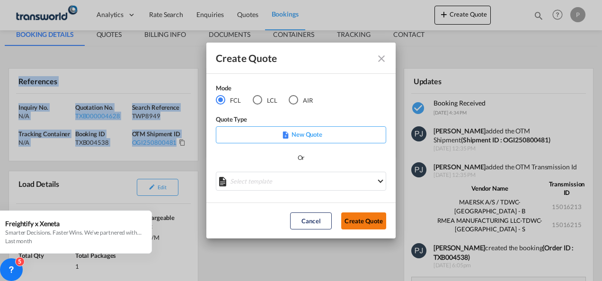
click at [361, 222] on button "Create Quote" at bounding box center [363, 220] width 45 height 17
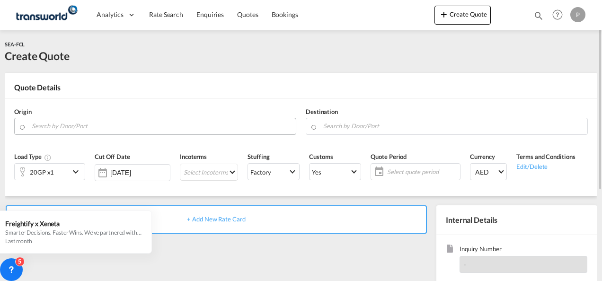
click at [105, 131] on input "Search by Door/Port" at bounding box center [161, 126] width 259 height 17
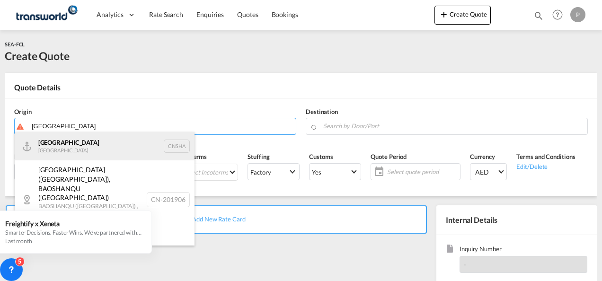
click at [95, 140] on div "Shanghai [GEOGRAPHIC_DATA] CNSHA" at bounding box center [105, 146] width 180 height 28
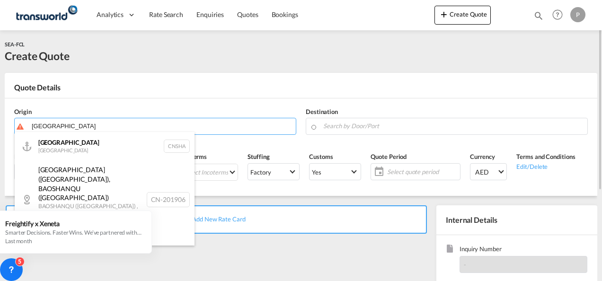
type input "[GEOGRAPHIC_DATA], [GEOGRAPHIC_DATA]"
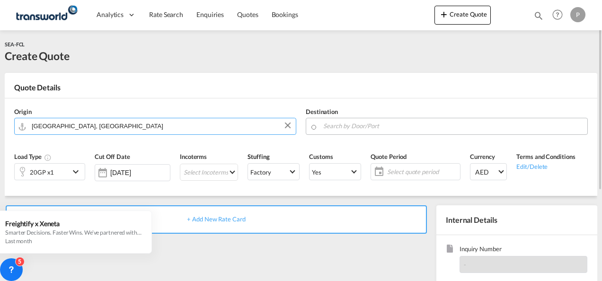
click at [357, 125] on input "Search by Door/Port" at bounding box center [452, 126] width 259 height 17
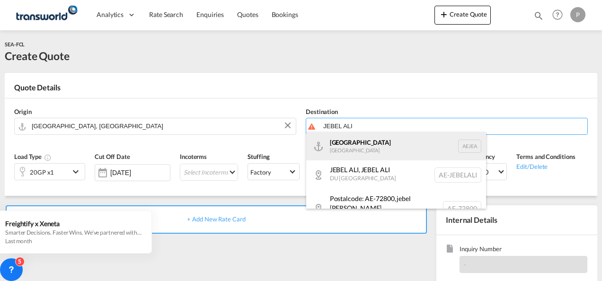
click at [363, 150] on div "[GEOGRAPHIC_DATA] [GEOGRAPHIC_DATA]" at bounding box center [396, 146] width 180 height 28
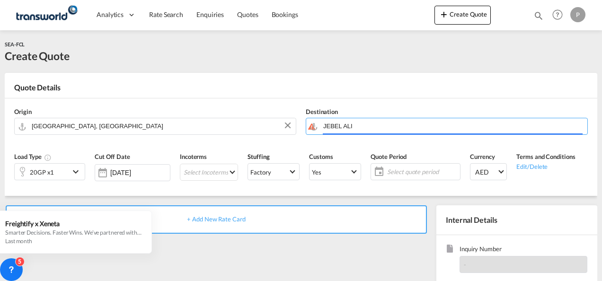
type input "[GEOGRAPHIC_DATA], [GEOGRAPHIC_DATA]"
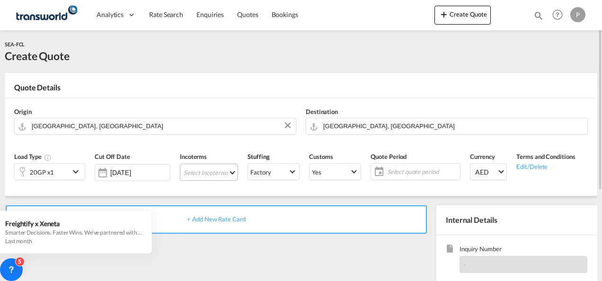
click at [216, 172] on md-select "Select Incoterms CIP - export Carriage and Insurance Paid to FOB - import Free …" at bounding box center [209, 172] width 58 height 17
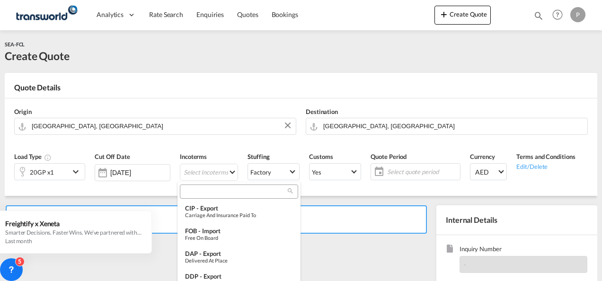
click at [211, 193] on input "search" at bounding box center [235, 191] width 105 height 9
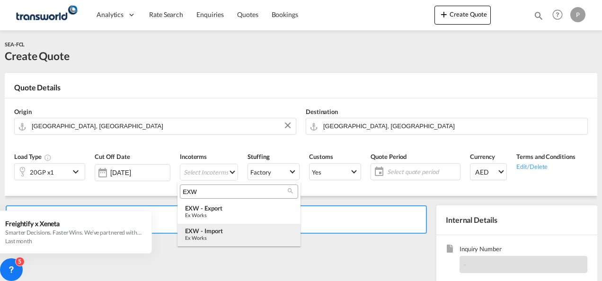
type input "EXW"
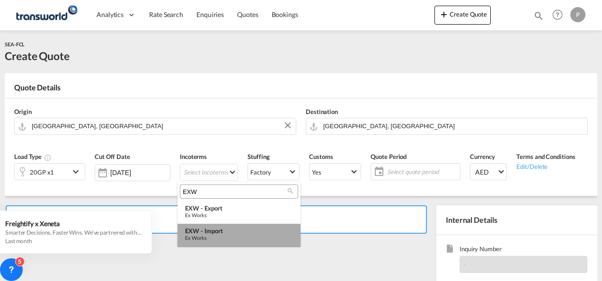
click at [214, 233] on div "EXW - import" at bounding box center [239, 231] width 108 height 8
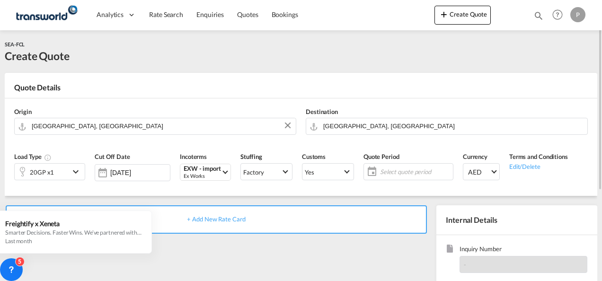
click at [391, 172] on span "Select quote period" at bounding box center [415, 172] width 71 height 9
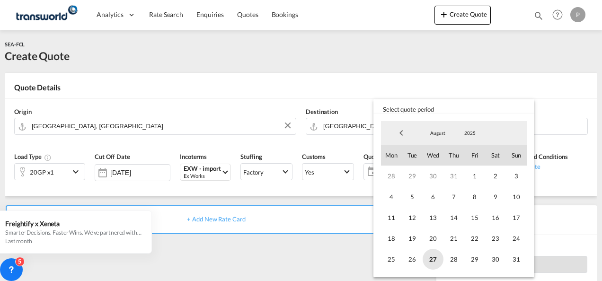
click at [434, 256] on span "27" at bounding box center [433, 259] width 21 height 21
click at [515, 258] on span "31" at bounding box center [516, 259] width 21 height 21
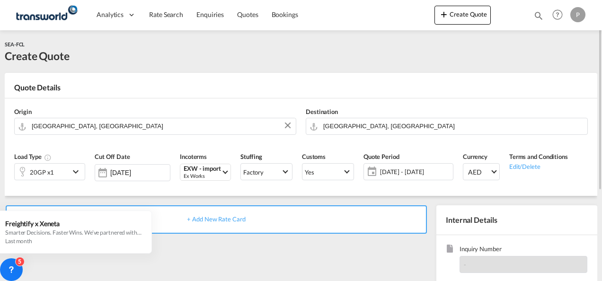
scroll to position [95, 0]
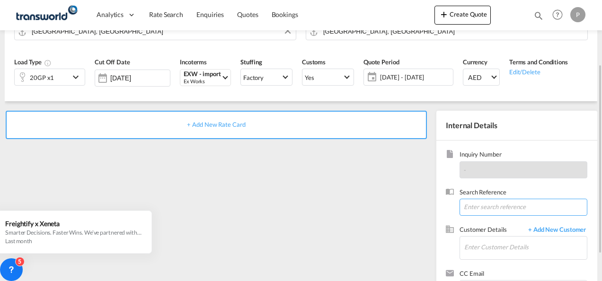
click at [479, 206] on input at bounding box center [523, 207] width 128 height 17
paste input "TWP8910"
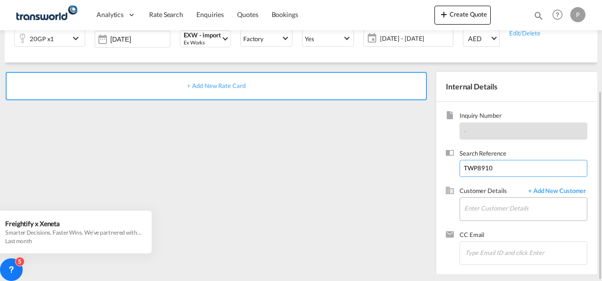
type input "TWP8910"
click at [508, 211] on input "Enter Customer Details" at bounding box center [525, 208] width 123 height 21
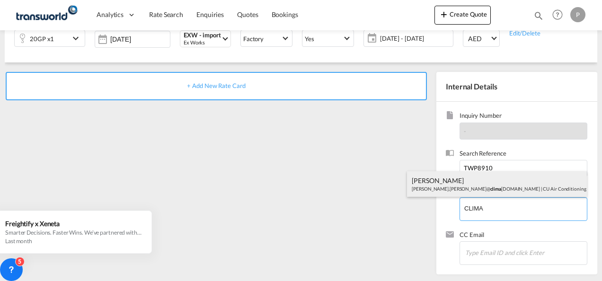
click at [474, 184] on div "[PERSON_NAME] [PERSON_NAME].[PERSON_NAME]@ clima [DOMAIN_NAME] | CU Air Conditi…" at bounding box center [497, 184] width 180 height 26
type input "CU Air Conditioning Industries LLC, [PERSON_NAME], [PERSON_NAME][EMAIL_ADDRESS]…"
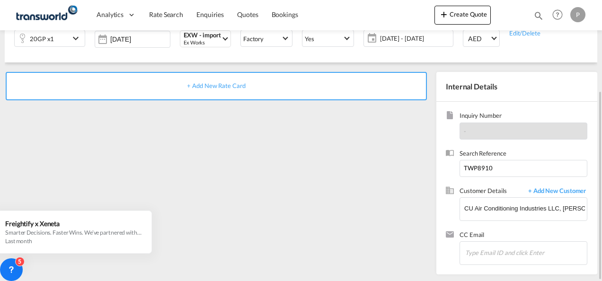
click at [213, 85] on span "+ Add New Rate Card" at bounding box center [216, 86] width 58 height 8
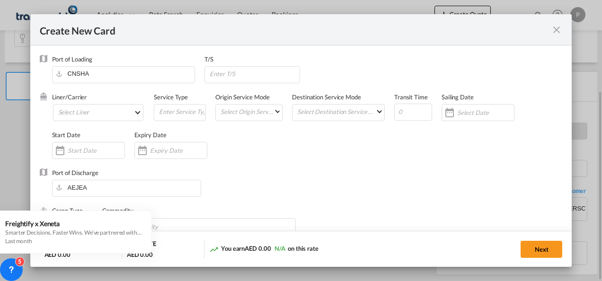
type input "Basic Ocean Freight"
select select "per equipment"
click at [134, 114] on md-select "Select Liner 2HM LOGISTICS D.O.O 2HM LOGISTICS D.O.O. / TDWC-CAPODISTRI 2HM LOG…" at bounding box center [98, 112] width 91 height 17
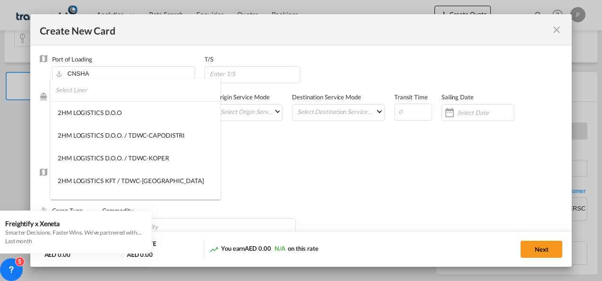
click at [115, 94] on input "search" at bounding box center [137, 90] width 165 height 23
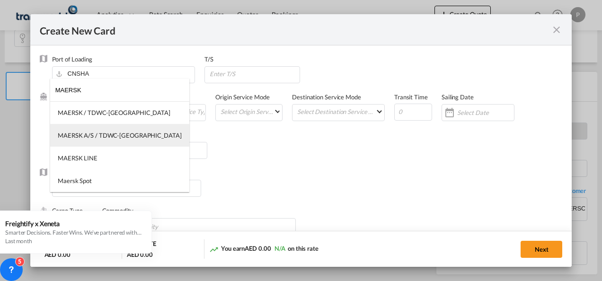
type input "MAERSK"
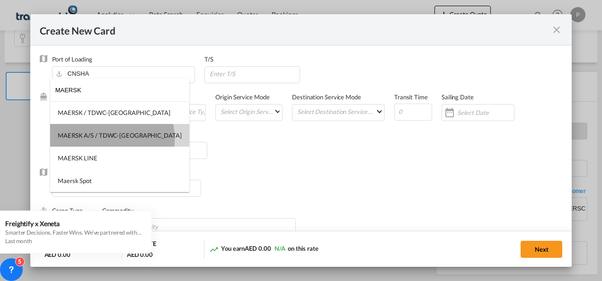
click at [112, 139] on div "MAERSK A/S / TDWC-[GEOGRAPHIC_DATA]" at bounding box center [120, 135] width 124 height 9
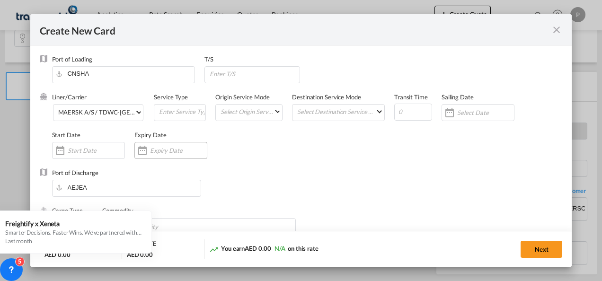
click at [170, 152] on input "Create New Card ..." at bounding box center [178, 151] width 57 height 8
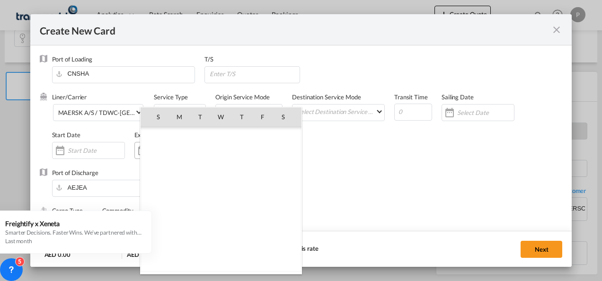
scroll to position [219075, 0]
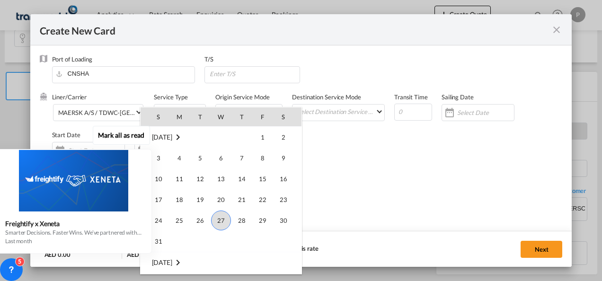
click at [159, 243] on div "Mark all as read Freightify x Xeneta Smarter Decisions. Faster Wins. We’ve part…" at bounding box center [75, 188] width 171 height 131
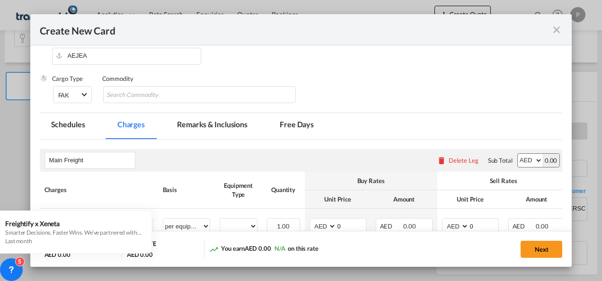
scroll to position [142, 0]
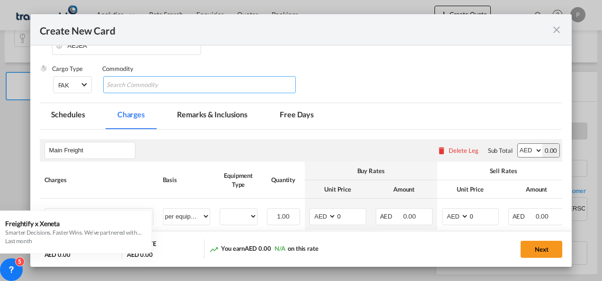
click at [151, 82] on input "Chips input." at bounding box center [149, 85] width 87 height 15
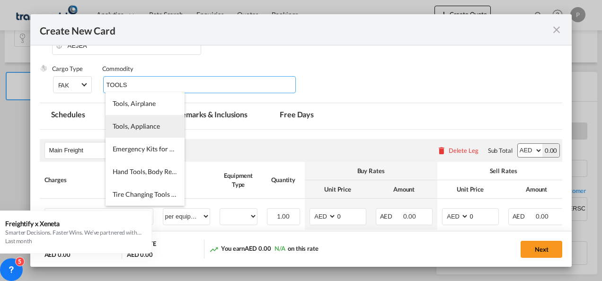
type input "TOOLS"
click at [148, 128] on span "Tools, Appliance" at bounding box center [136, 126] width 47 height 8
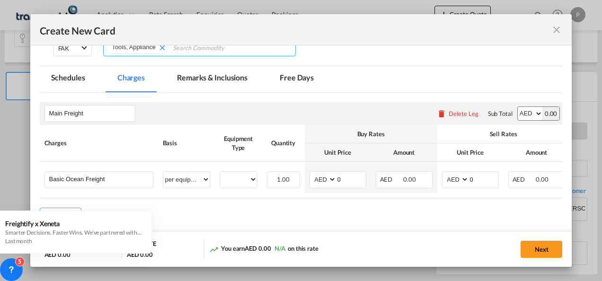
scroll to position [224, 0]
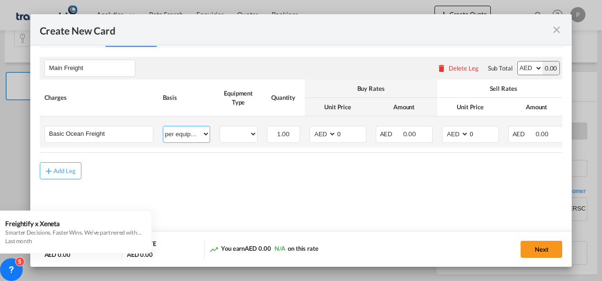
click at [204, 133] on select "per equipment per container per B/L per shipping bill per shipment % on freight…" at bounding box center [186, 133] width 46 height 15
select select "per shipment"
click at [163, 126] on select "per equipment per container per B/L per shipping bill per shipment % on freight…" at bounding box center [186, 133] width 46 height 15
click at [354, 133] on input "0" at bounding box center [350, 133] width 29 height 14
drag, startPoint x: 345, startPoint y: 132, endPoint x: 328, endPoint y: 132, distance: 17.0
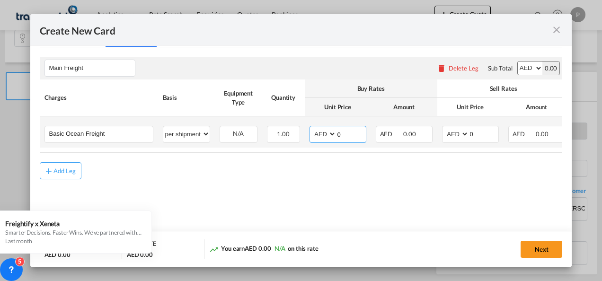
click at [328, 132] on md-input-container "AED AFN ALL AMD ANG AOA ARS AUD AWG AZN BAM BBD BDT BGN BHD BIF BMD BND [PERSON…" at bounding box center [337, 134] width 57 height 17
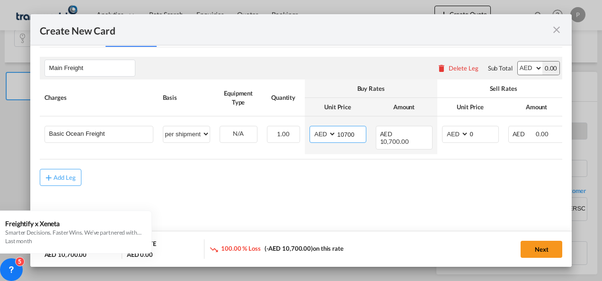
type input "10700"
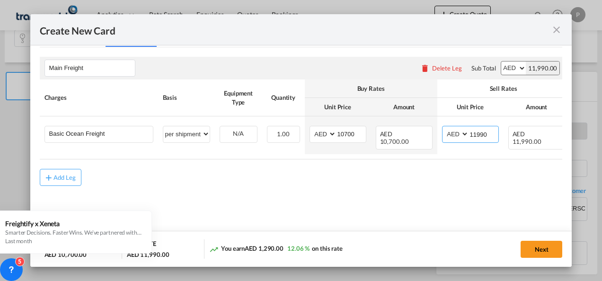
type input "11990"
click at [546, 250] on button "Next" at bounding box center [542, 249] width 42 height 17
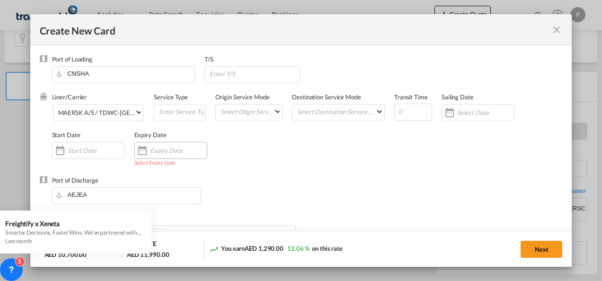
click at [177, 151] on input "Create New Card ..." at bounding box center [178, 151] width 57 height 8
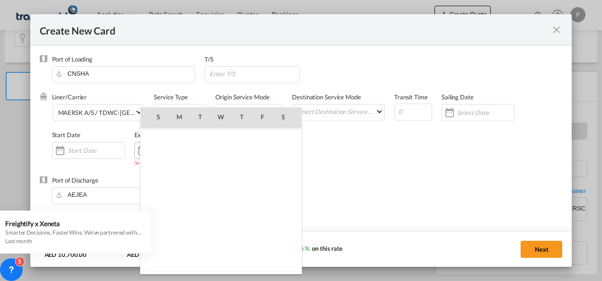
scroll to position [219075, 0]
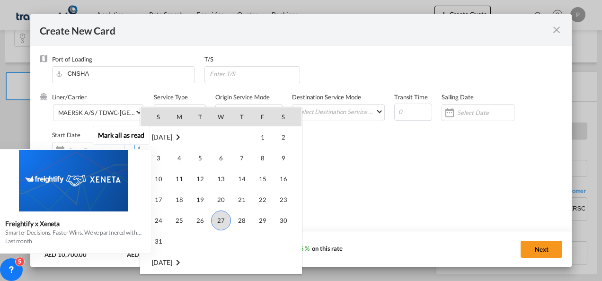
click at [158, 243] on div "Mark all as read Freightify x Xeneta Smarter Decisions. Faster Wins. We’ve part…" at bounding box center [75, 188] width 171 height 131
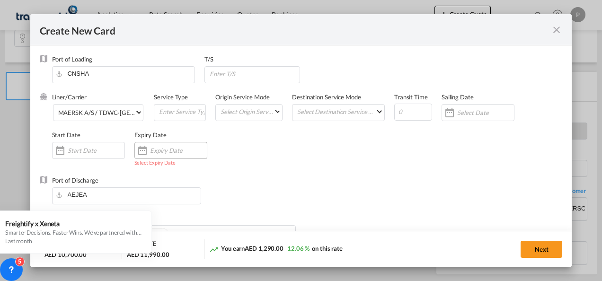
click at [158, 152] on input "Create New Card ..." at bounding box center [178, 151] width 57 height 8
click at [146, 150] on div "Create New Card ..." at bounding box center [142, 150] width 15 height 19
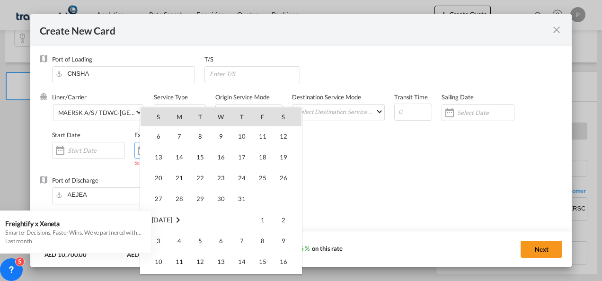
scroll to position [218981, 0]
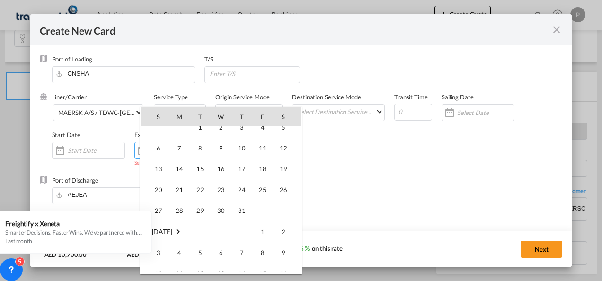
click at [358, 157] on div at bounding box center [301, 140] width 602 height 281
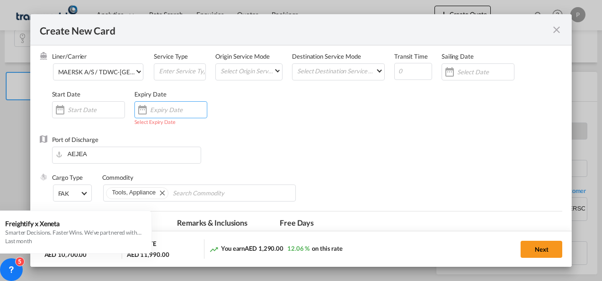
scroll to position [95, 0]
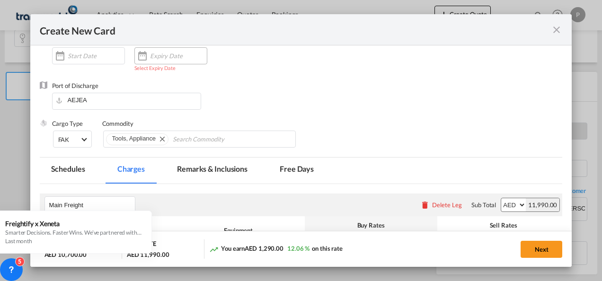
click at [144, 54] on div "Create New Card ..." at bounding box center [142, 55] width 15 height 19
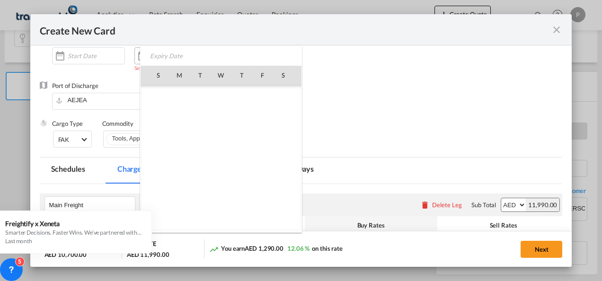
scroll to position [219075, 0]
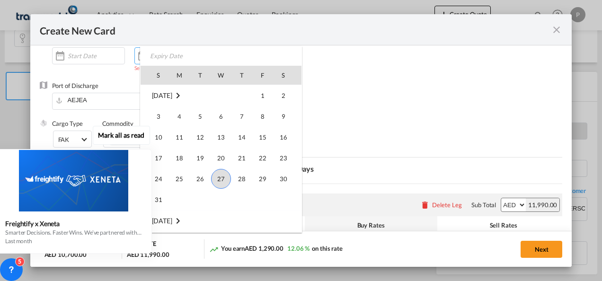
click at [158, 199] on div "Mark all as read Freightify x Xeneta Smarter Decisions. Faster Wins. We’ve part…" at bounding box center [75, 188] width 171 height 131
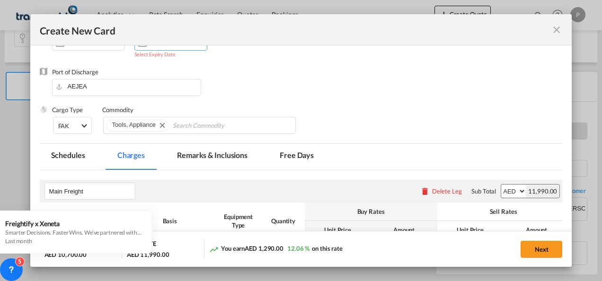
scroll to position [95, 0]
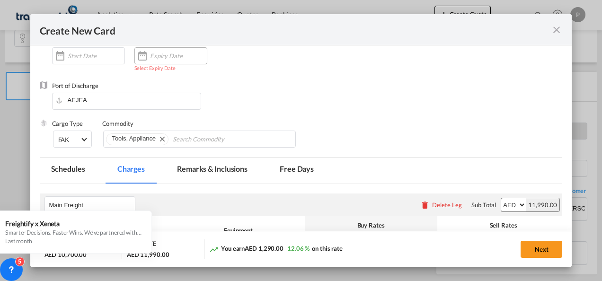
click at [161, 59] on input "Create New Card ..." at bounding box center [178, 56] width 57 height 8
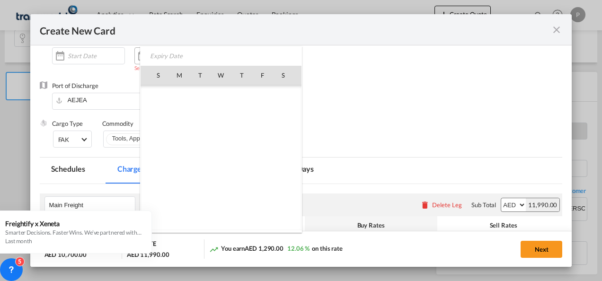
scroll to position [219075, 0]
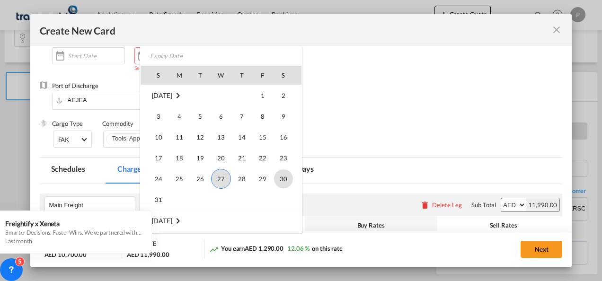
click at [285, 180] on span "30" at bounding box center [283, 178] width 19 height 19
type input "[DATE]"
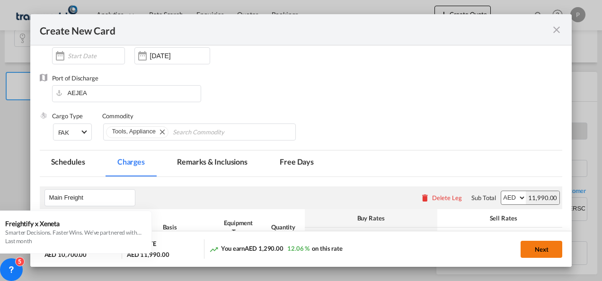
click at [541, 251] on button "Next" at bounding box center [542, 249] width 42 height 17
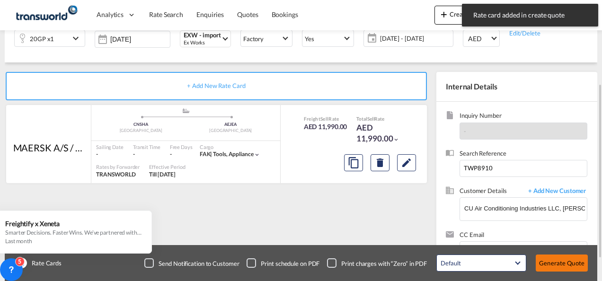
click at [565, 263] on button "Generate Quote" at bounding box center [562, 263] width 52 height 17
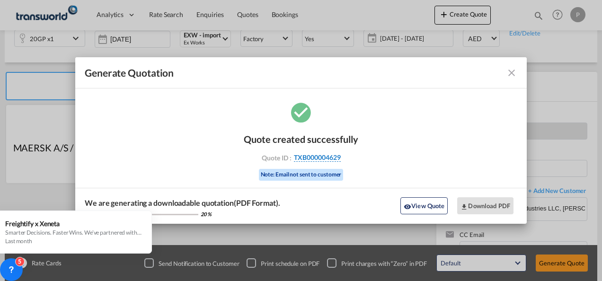
click at [316, 159] on span "TXB000004629" at bounding box center [317, 157] width 47 height 9
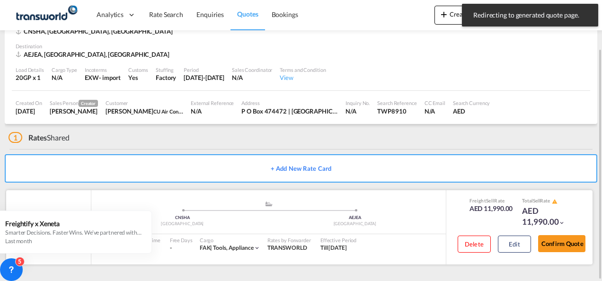
scroll to position [59, 0]
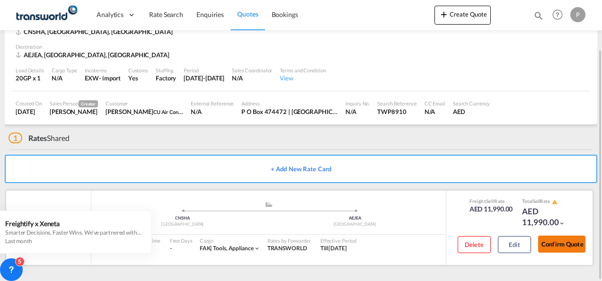
click at [556, 241] on button "Confirm Quote" at bounding box center [561, 244] width 47 height 17
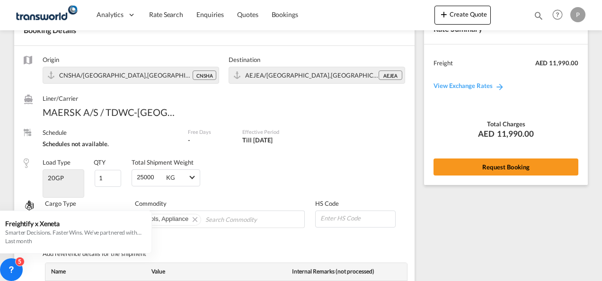
scroll to position [384, 0]
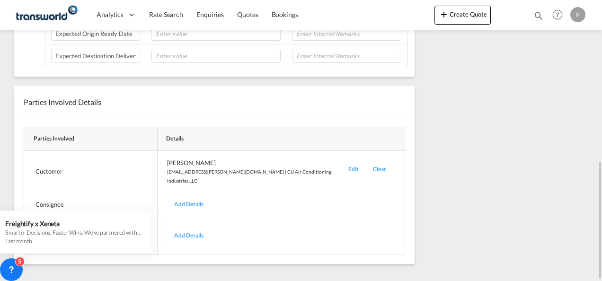
click at [345, 164] on div "Edit" at bounding box center [353, 172] width 25 height 26
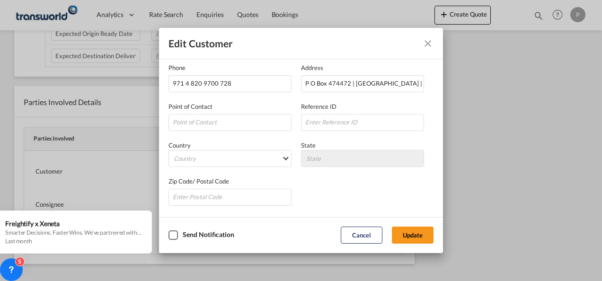
scroll to position [0, 0]
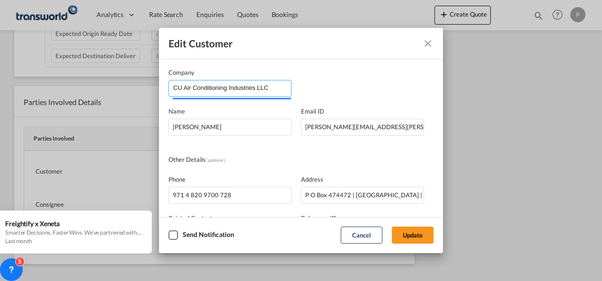
click at [270, 88] on input "CU Air Conditioning Industries LLC" at bounding box center [232, 87] width 118 height 14
drag, startPoint x: 303, startPoint y: 128, endPoint x: 483, endPoint y: 135, distance: 180.0
click at [483, 135] on div "Edit Customer Company CU Air Conditioning Industries LLC Name [PERSON_NAME] Ema…" at bounding box center [301, 140] width 602 height 281
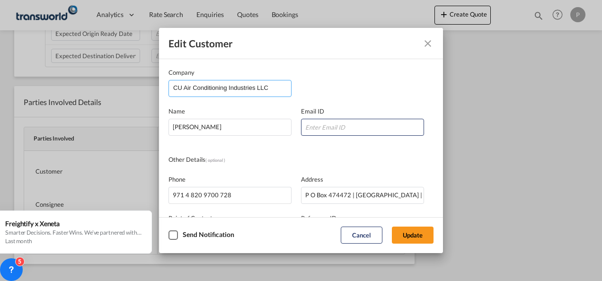
drag, startPoint x: 274, startPoint y: 88, endPoint x: 279, endPoint y: 93, distance: 6.7
click at [274, 89] on input "CU Air Conditioning Industries LLC" at bounding box center [232, 87] width 118 height 14
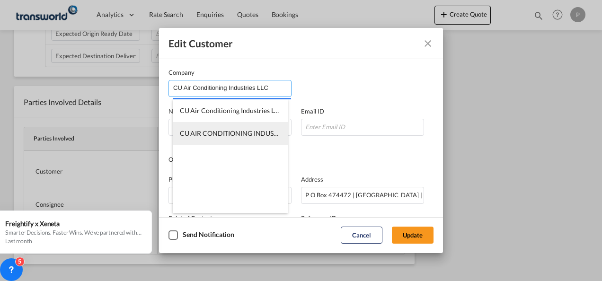
click at [244, 134] on span "CU AIR CONDITIONING INDUSTRIES LLC-TDWC-[GEOGRAPHIC_DATA]" at bounding box center [286, 133] width 213 height 8
type input "CU AIR CONDITIONING INDUSTRIES LLC-TDWC-[GEOGRAPHIC_DATA]"
type input "[PERSON_NAME][EMAIL_ADDRESS][PERSON_NAME][DOMAIN_NAME]"
type input "564010769"
type input "1818459"
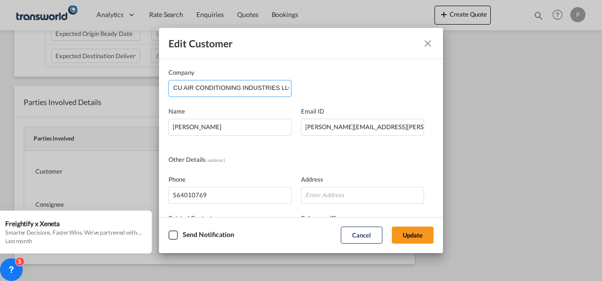
scroll to position [47, 0]
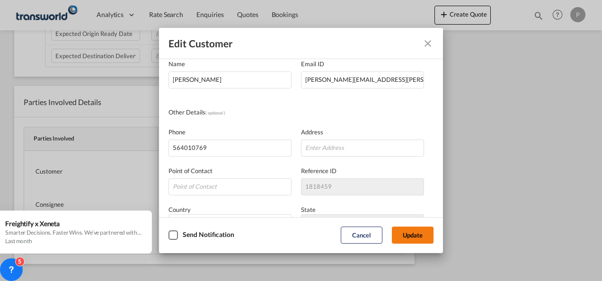
click at [409, 234] on button "Update" at bounding box center [413, 235] width 42 height 17
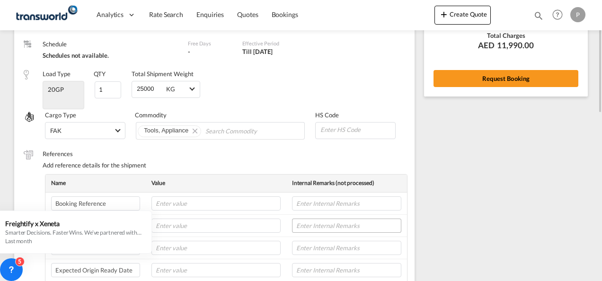
scroll to position [100, 0]
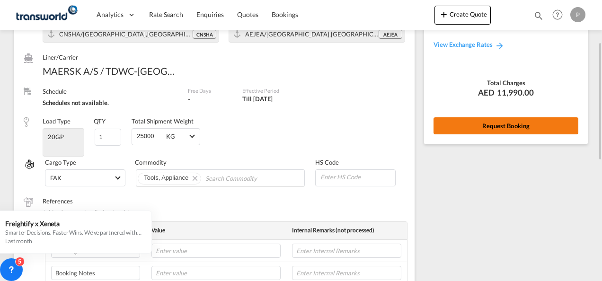
click at [492, 123] on button "Request Booking" at bounding box center [505, 125] width 145 height 17
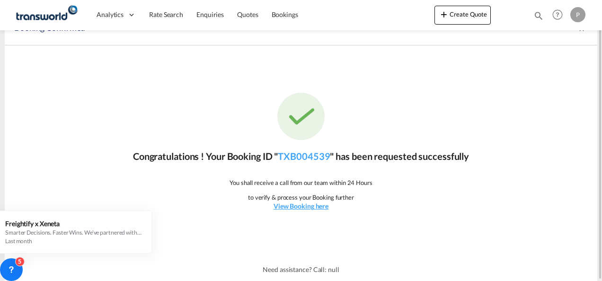
scroll to position [18, 0]
click at [305, 158] on link "TXB004539" at bounding box center [304, 156] width 52 height 11
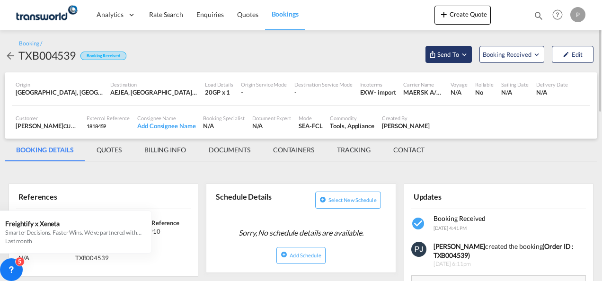
click at [466, 55] on md-icon "Open demo menu" at bounding box center [464, 54] width 9 height 9
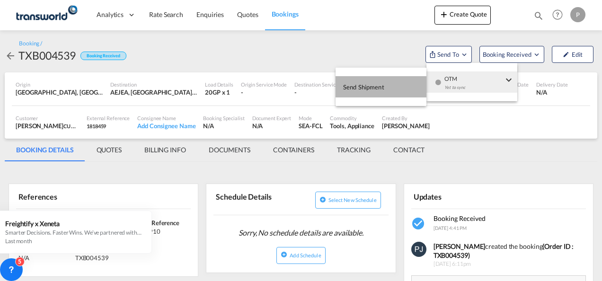
click at [372, 90] on span "Send Shipment" at bounding box center [363, 86] width 41 height 15
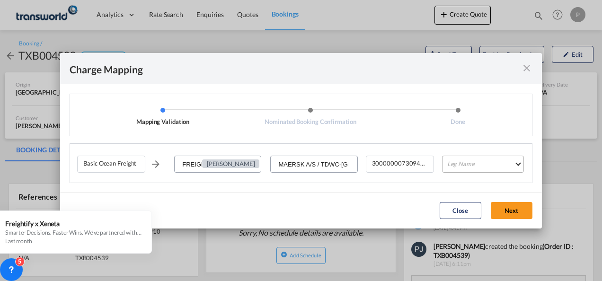
click at [478, 165] on md-select "Leg Name HANDLING ORIGIN VESSEL HANDLING DESTINATION OTHERS TL PICK UP CUSTOMS …" at bounding box center [483, 164] width 82 height 17
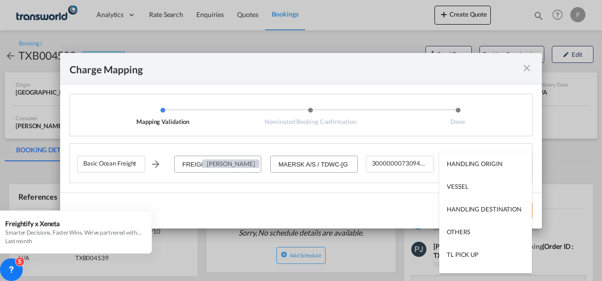
type md-option "HANDLING ORIGIN"
type md-option "VESSEL"
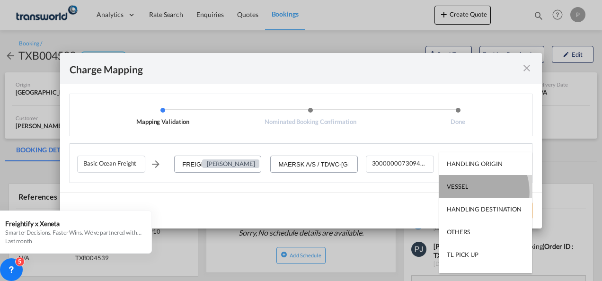
click at [469, 192] on md-option "VESSEL" at bounding box center [485, 186] width 93 height 23
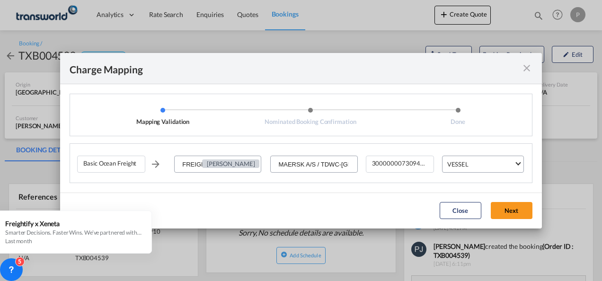
click at [512, 208] on button "Next" at bounding box center [512, 210] width 42 height 17
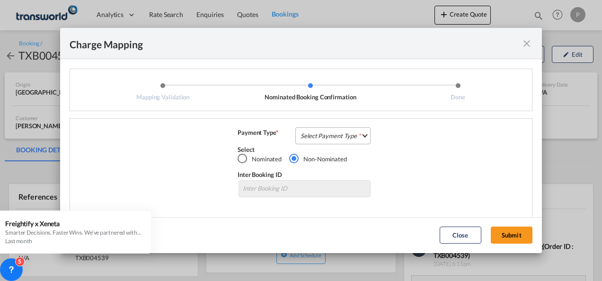
click at [337, 136] on md-select "Select Payment Type COLLECT PREPAID" at bounding box center [332, 135] width 75 height 17
click at [322, 137] on div "COLLECT" at bounding box center [311, 136] width 27 height 9
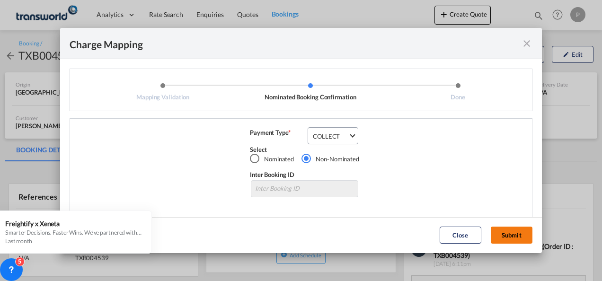
click at [504, 234] on button "Submit" at bounding box center [512, 235] width 42 height 17
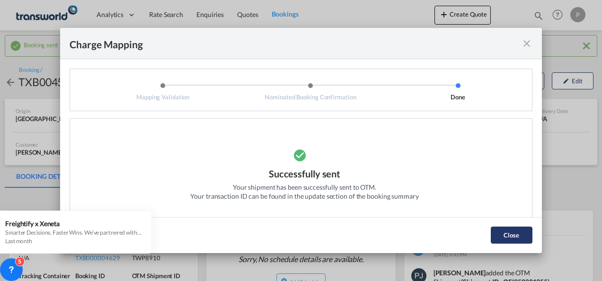
click at [506, 236] on button "Close" at bounding box center [512, 235] width 42 height 17
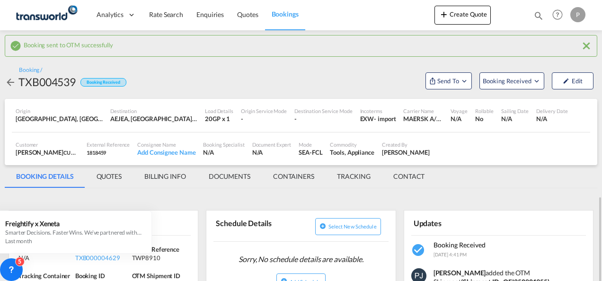
scroll to position [142, 0]
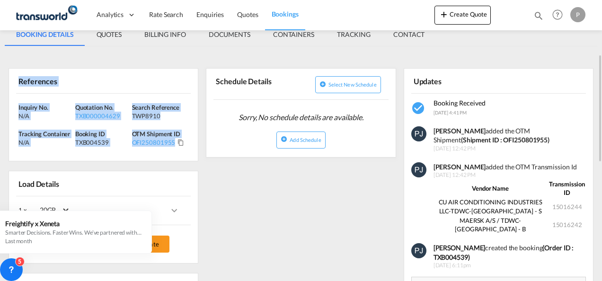
drag, startPoint x: 18, startPoint y: 79, endPoint x: 187, endPoint y: 148, distance: 182.6
click at [187, 148] on div "References Inquiry No. N/A Quotation No. TXB000004629 Search Reference TWP8910 …" at bounding box center [104, 114] width 190 height 93
copy div "References Inquiry No. N/A Quotation No. TXB000004629 Search Reference TWP8910 …"
